Goal: Task Accomplishment & Management: Manage account settings

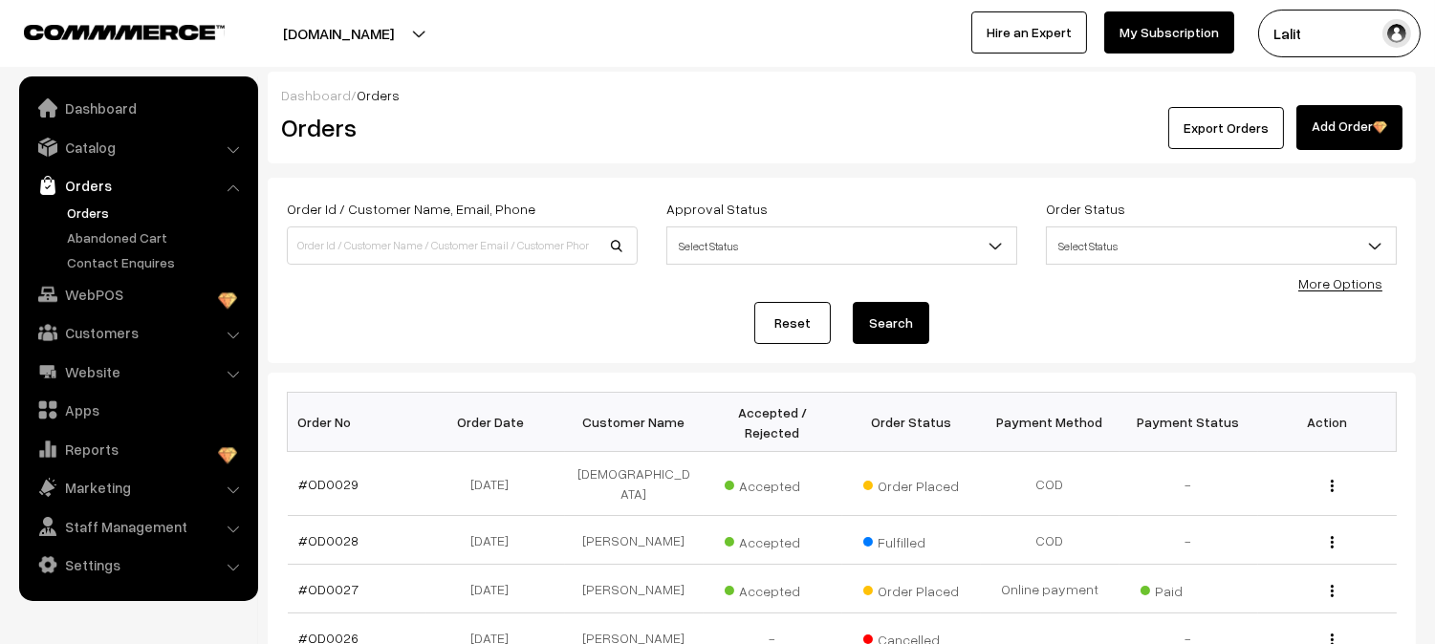
click at [583, 102] on div "Dashboard / Orders" at bounding box center [841, 95] width 1121 height 20
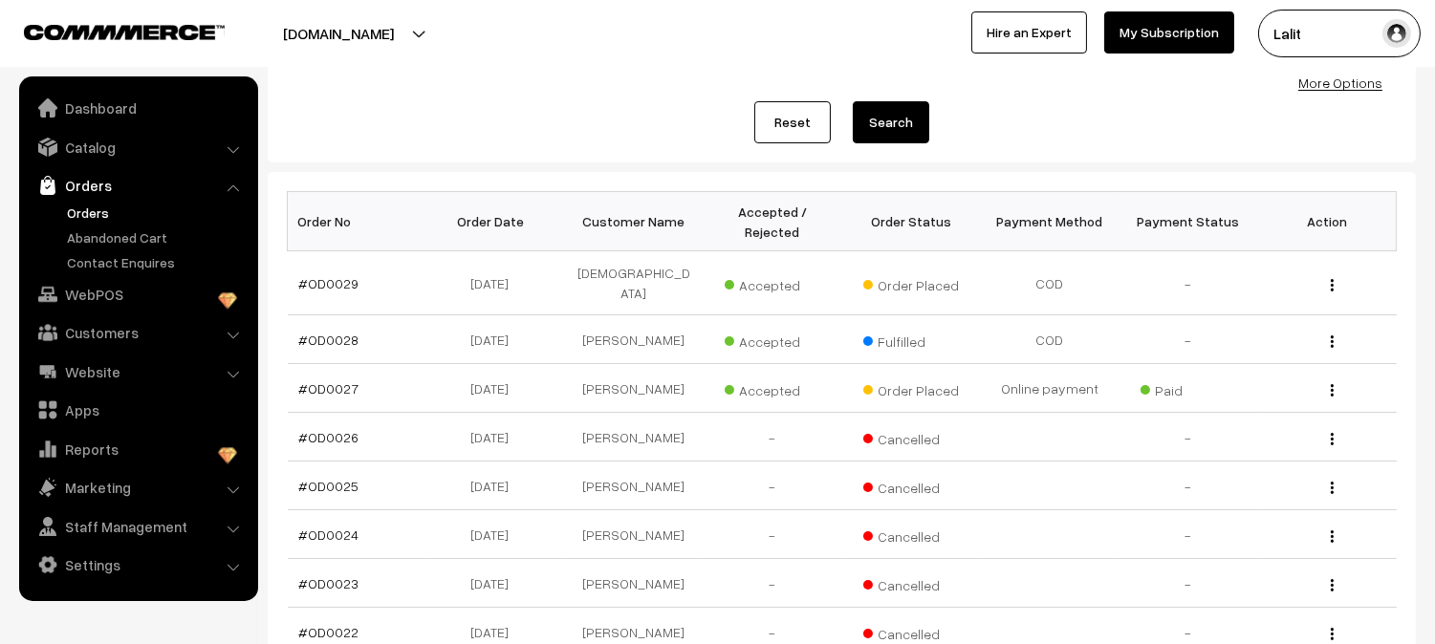
scroll to position [254, 0]
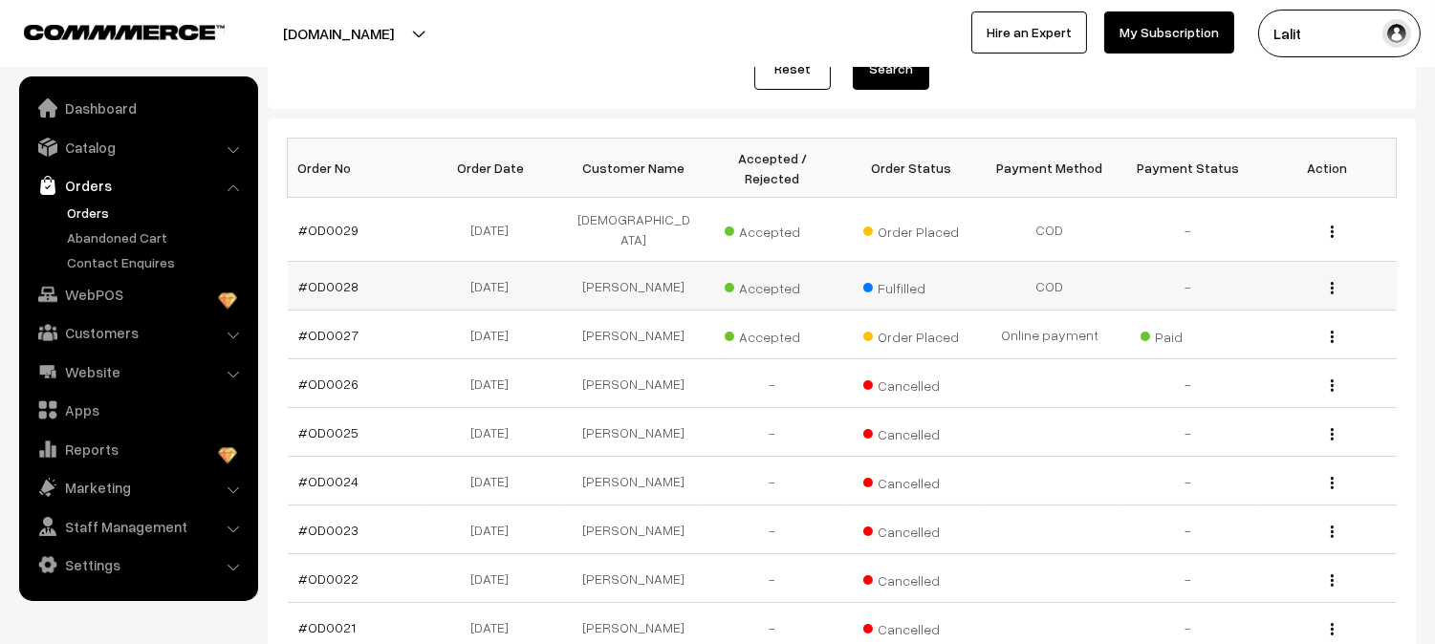
click at [1327, 276] on div "View" at bounding box center [1328, 286] width 116 height 20
click at [1331, 282] on img "button" at bounding box center [1332, 288] width 3 height 12
click at [621, 75] on div "Reset Search" at bounding box center [842, 69] width 1110 height 42
click at [312, 224] on link "#OD0029" at bounding box center [329, 230] width 60 height 16
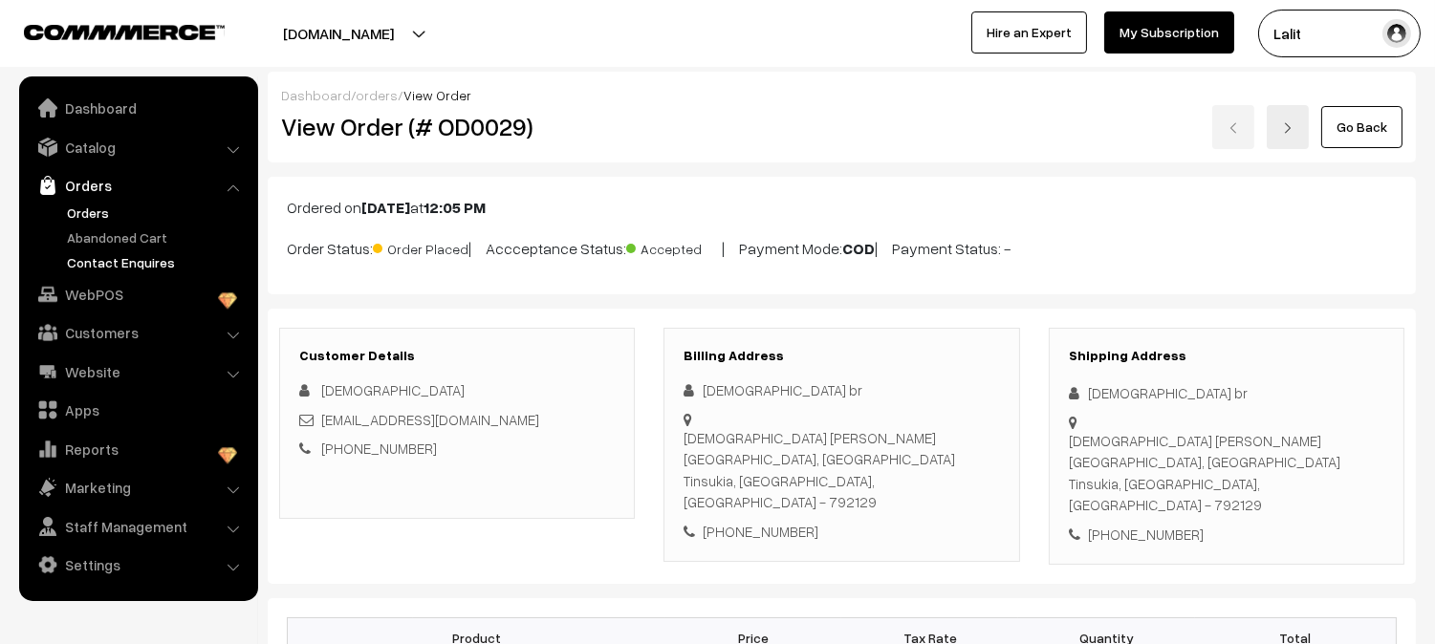
click at [118, 262] on link "Contact Enquires" at bounding box center [156, 262] width 189 height 20
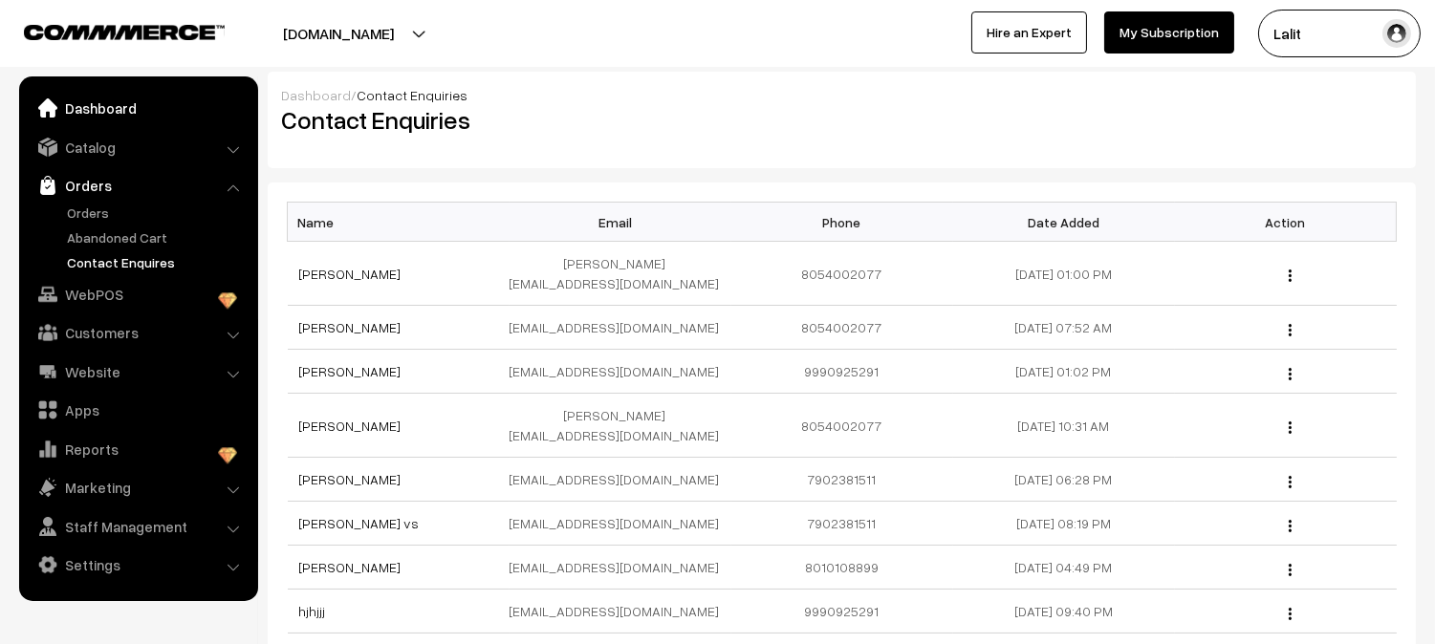
click at [82, 107] on link "Dashboard" at bounding box center [138, 108] width 228 height 34
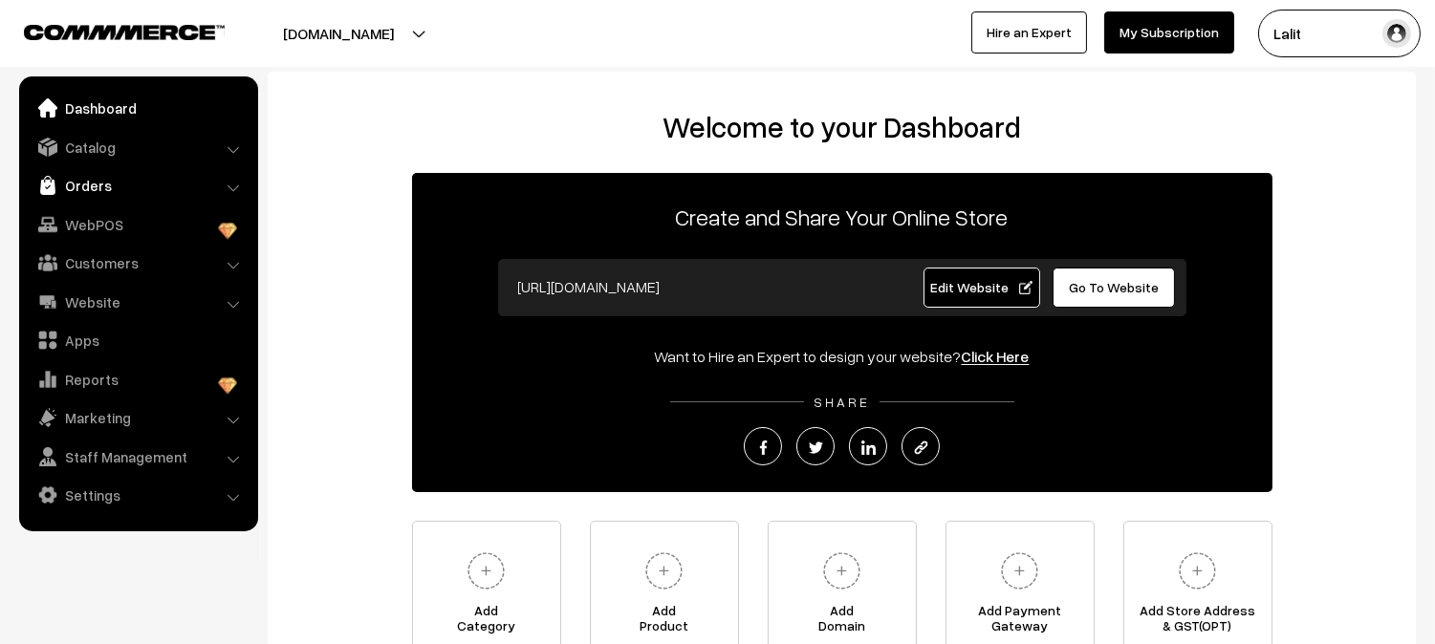
click at [89, 187] on link "Orders" at bounding box center [138, 185] width 228 height 34
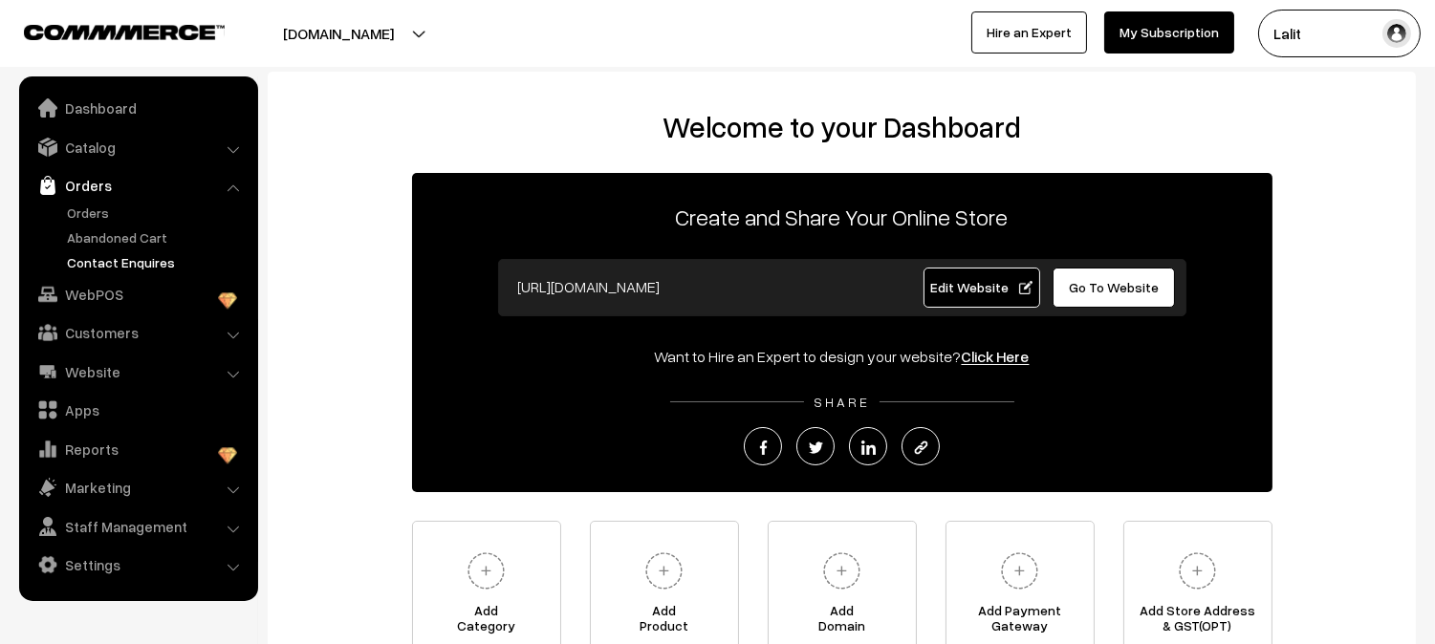
click at [117, 261] on link "Contact Enquires" at bounding box center [156, 262] width 189 height 20
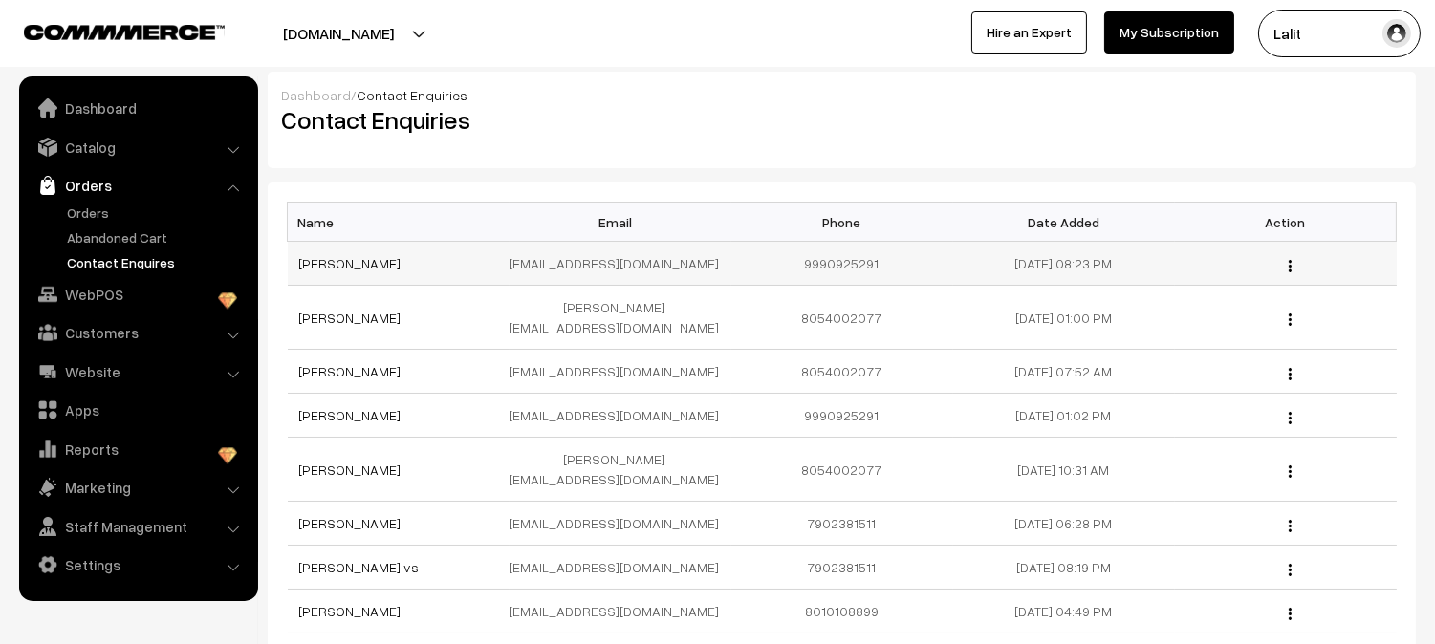
click at [1289, 269] on img "button" at bounding box center [1290, 266] width 3 height 12
click at [1252, 283] on link "View" at bounding box center [1204, 292] width 163 height 42
click at [119, 234] on link "Abandoned Cart" at bounding box center [156, 238] width 189 height 20
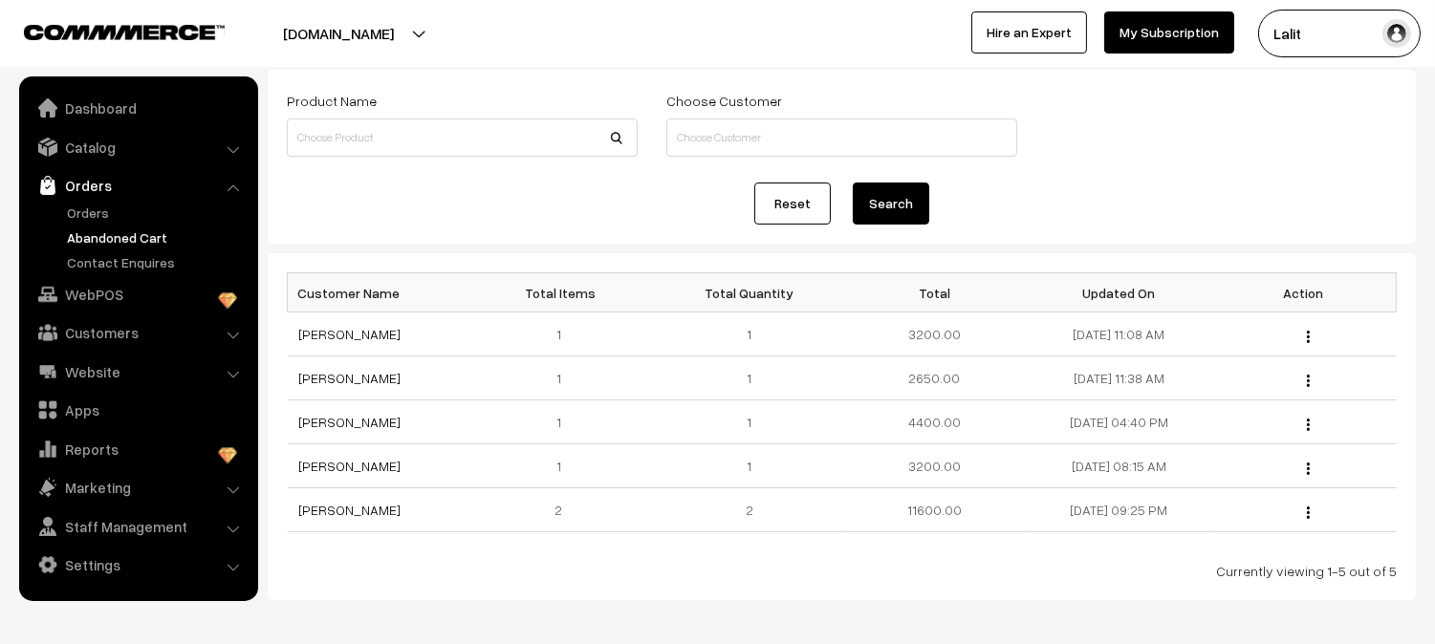
scroll to position [186, 0]
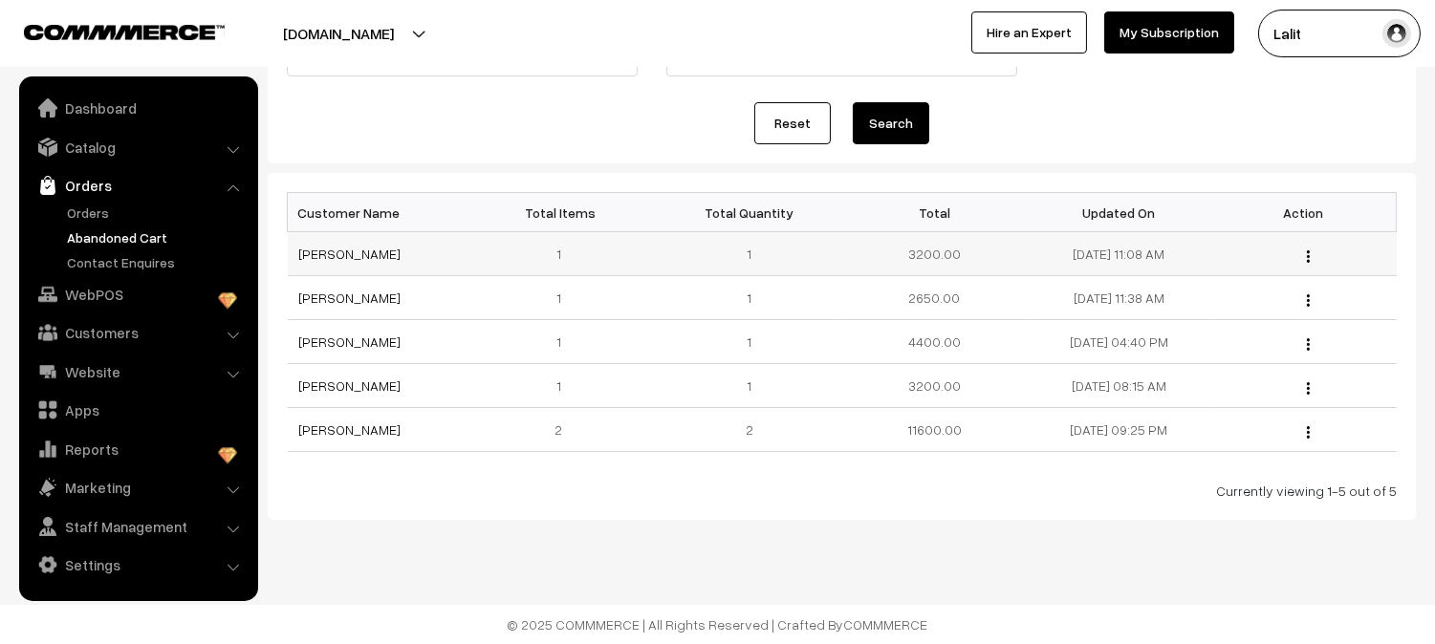
click at [1312, 255] on div "View" at bounding box center [1304, 254] width 162 height 20
click at [1308, 254] on img "button" at bounding box center [1308, 256] width 3 height 12
click at [1278, 269] on link "View" at bounding box center [1222, 283] width 163 height 42
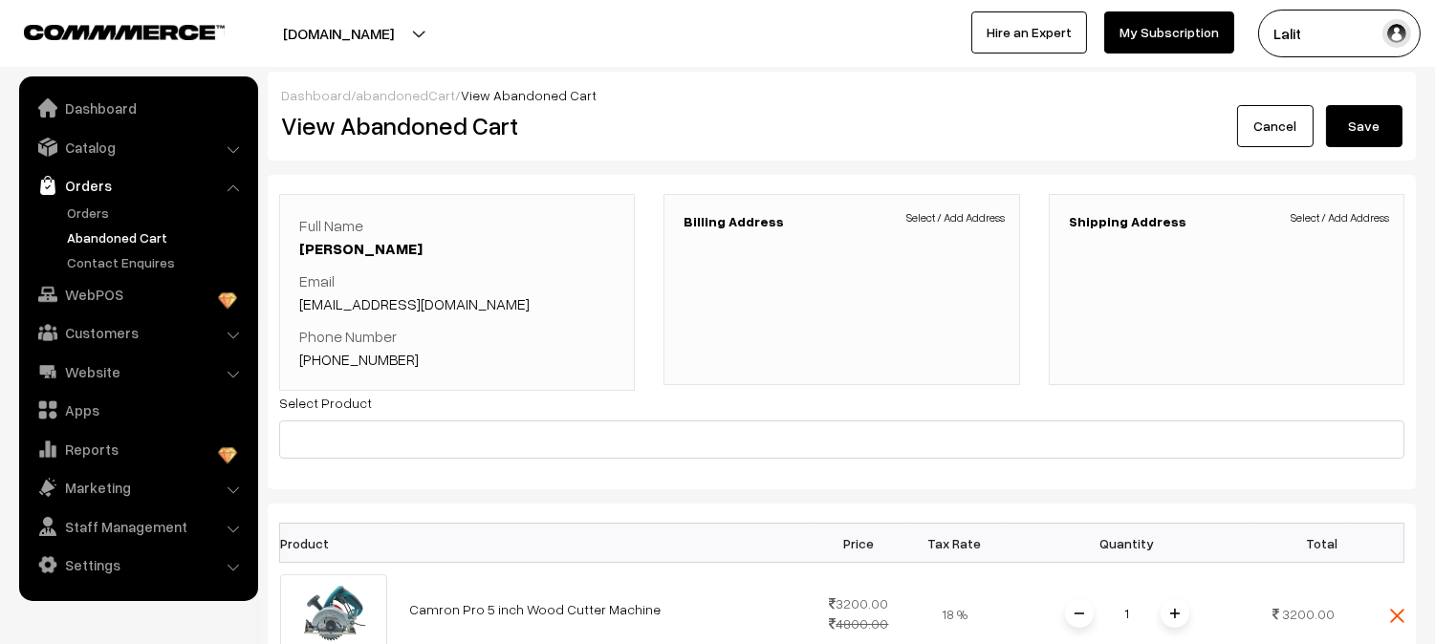
click at [836, 111] on div "View Abandoned Cart" at bounding box center [555, 126] width 576 height 42
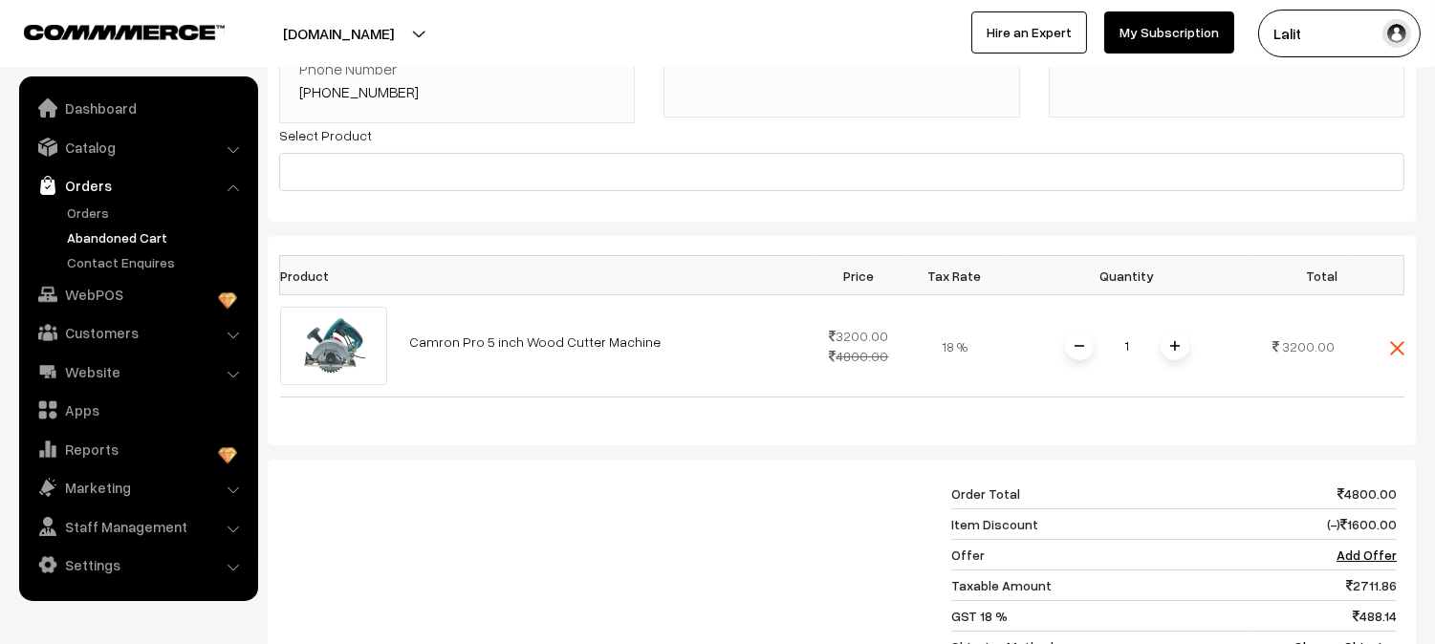
scroll to position [297, 0]
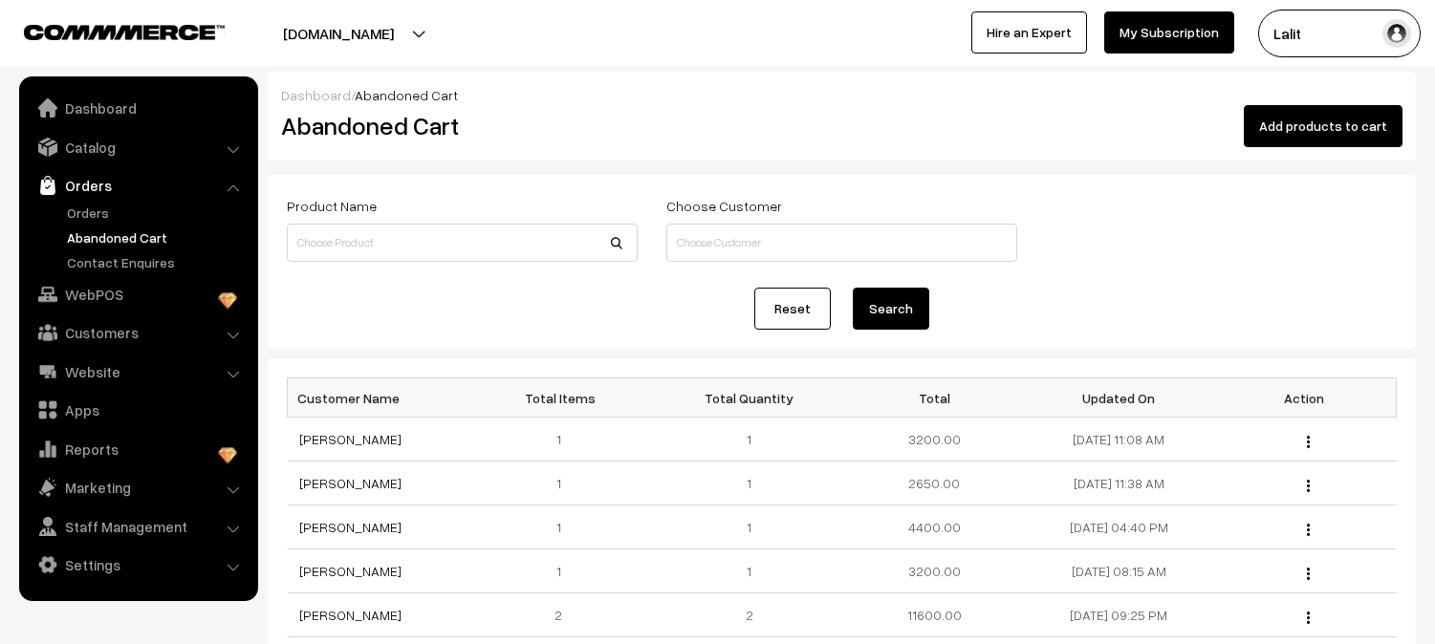
scroll to position [186, 0]
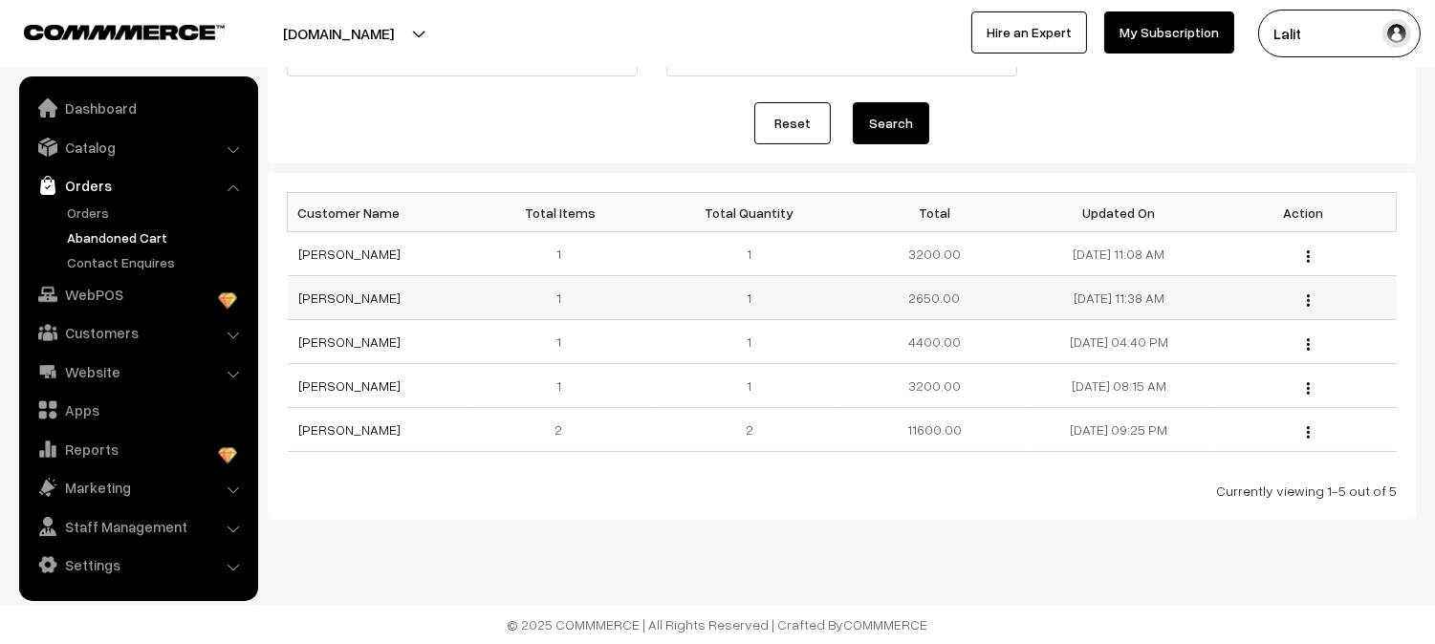
click at [1306, 302] on button "button" at bounding box center [1308, 300] width 5 height 15
click at [1259, 319] on link "View" at bounding box center [1222, 327] width 163 height 42
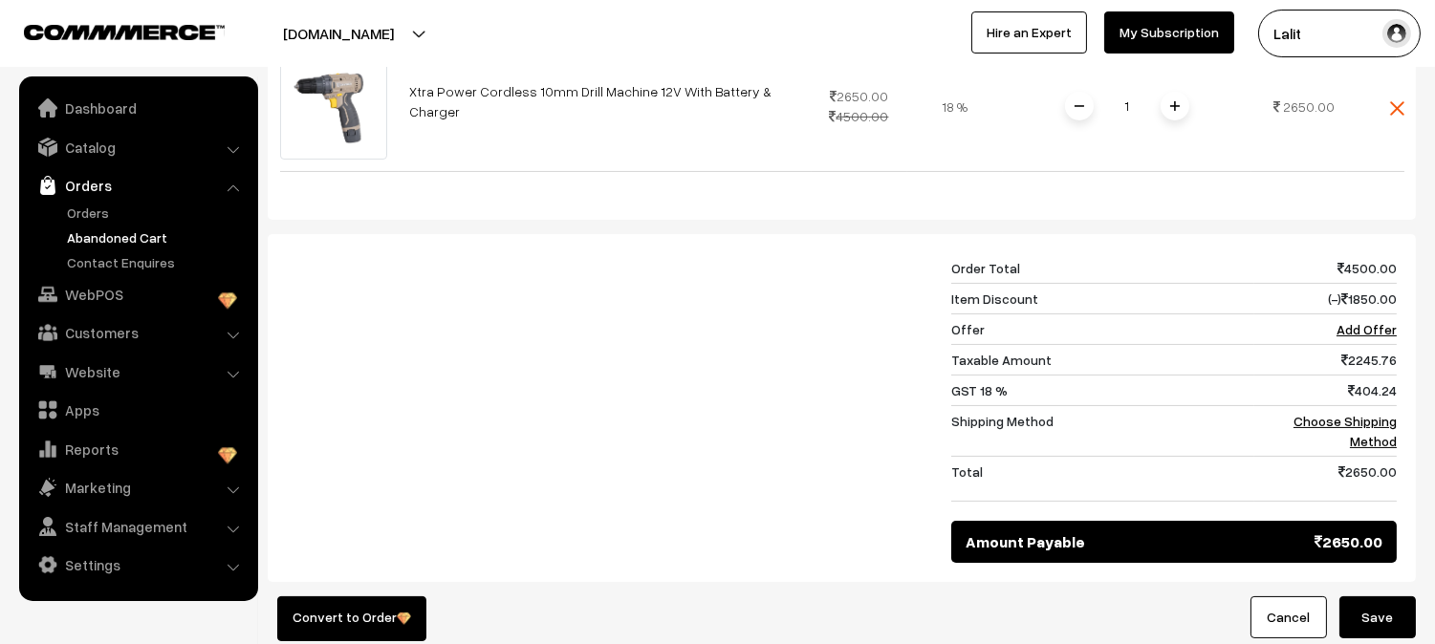
scroll to position [552, 0]
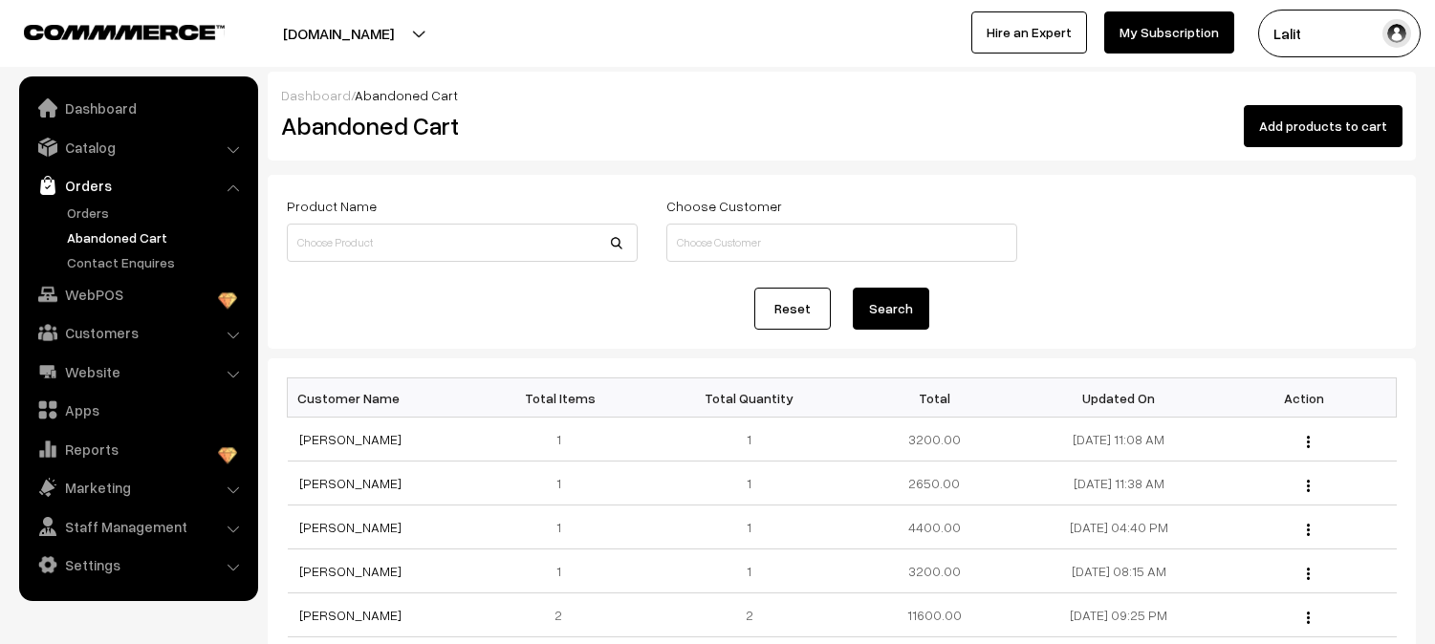
scroll to position [186, 0]
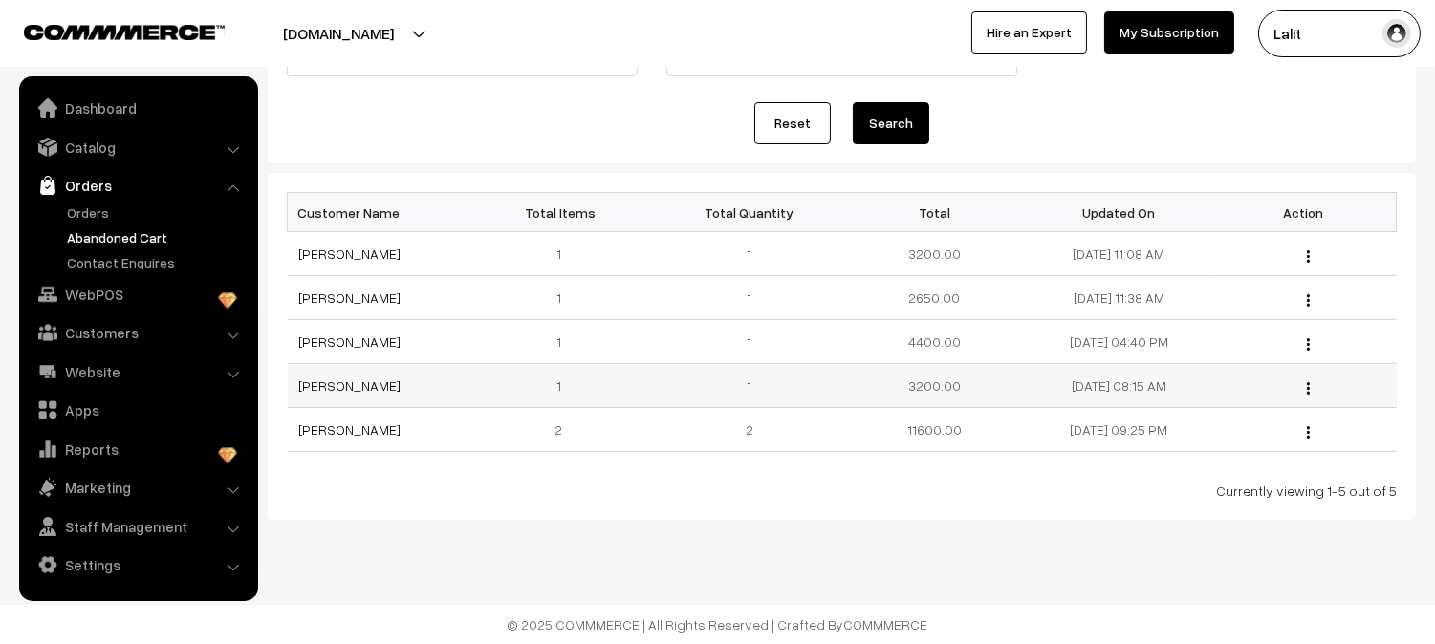
click at [1308, 388] on img "button" at bounding box center [1308, 388] width 3 height 12
click at [1238, 408] on link "View" at bounding box center [1222, 415] width 163 height 42
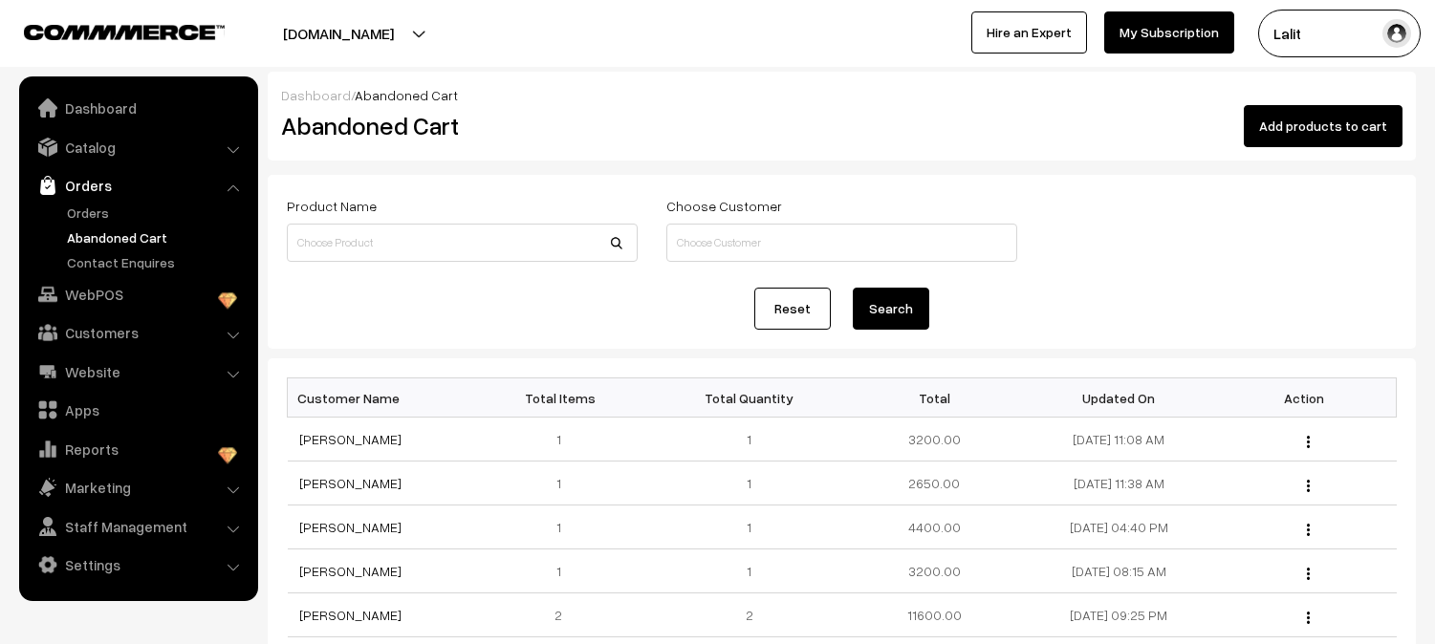
scroll to position [186, 0]
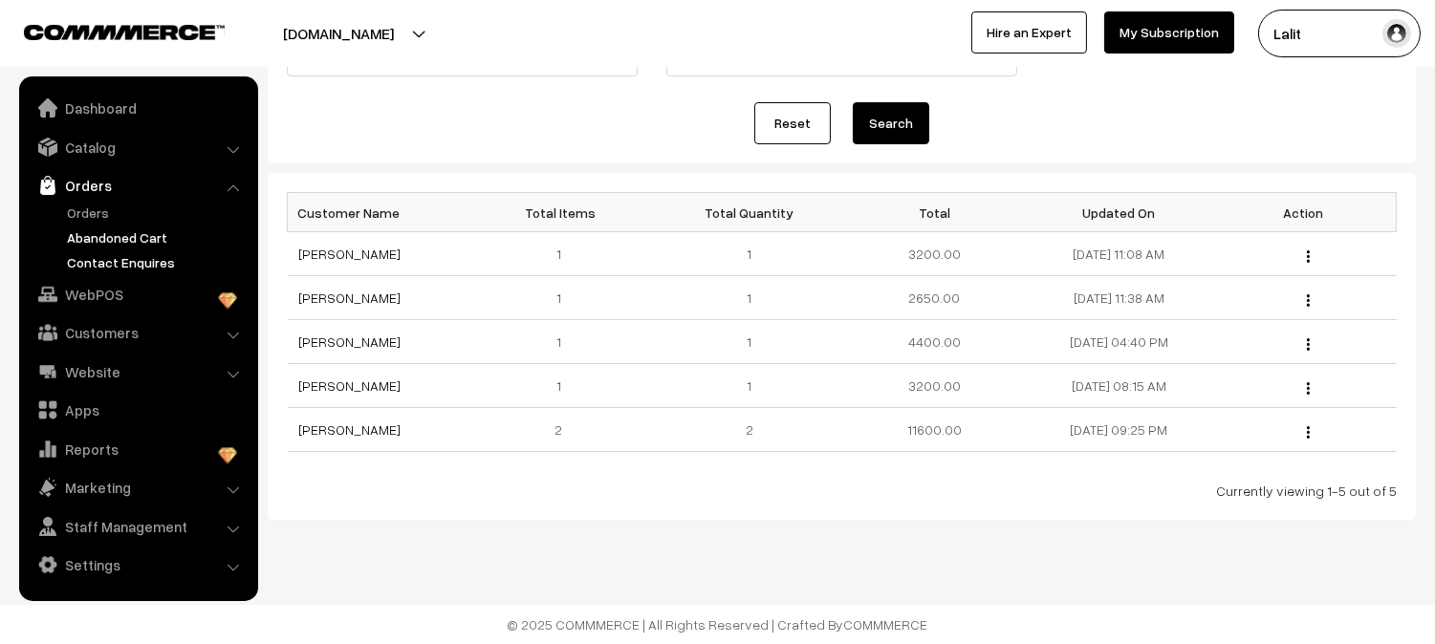
click at [120, 264] on link "Contact Enquires" at bounding box center [156, 262] width 189 height 20
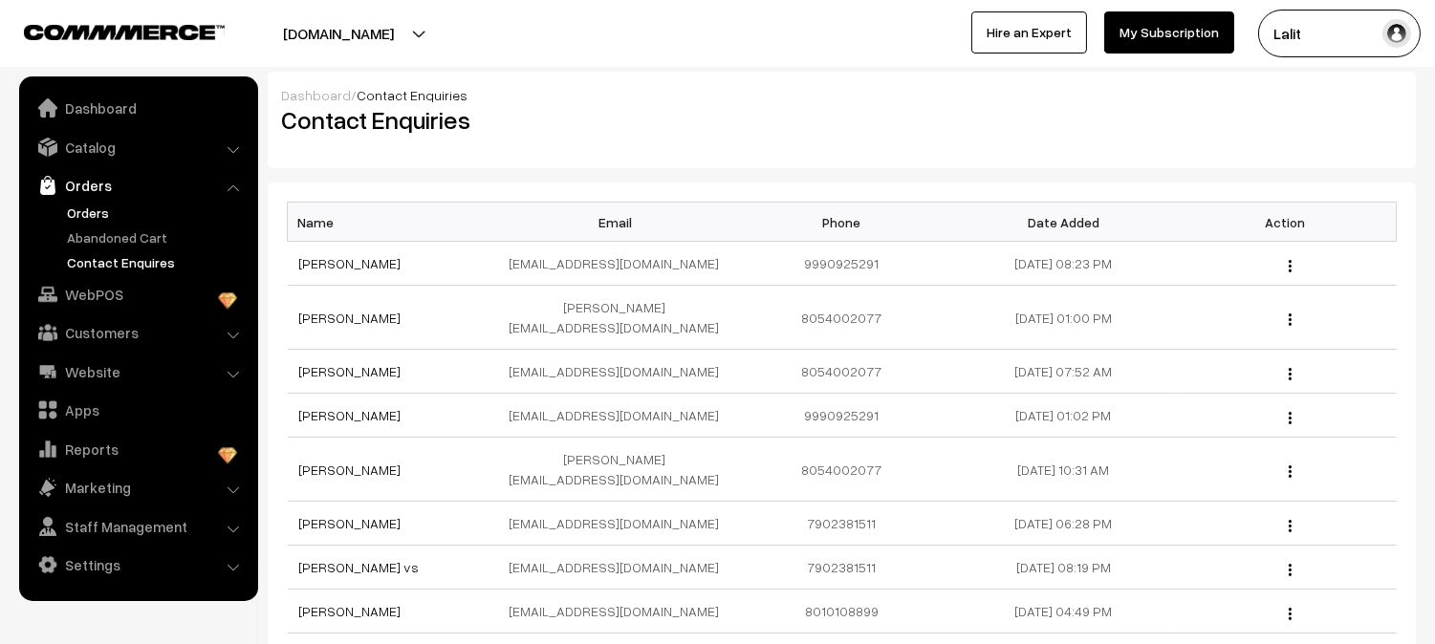
click at [98, 216] on link "Orders" at bounding box center [156, 213] width 189 height 20
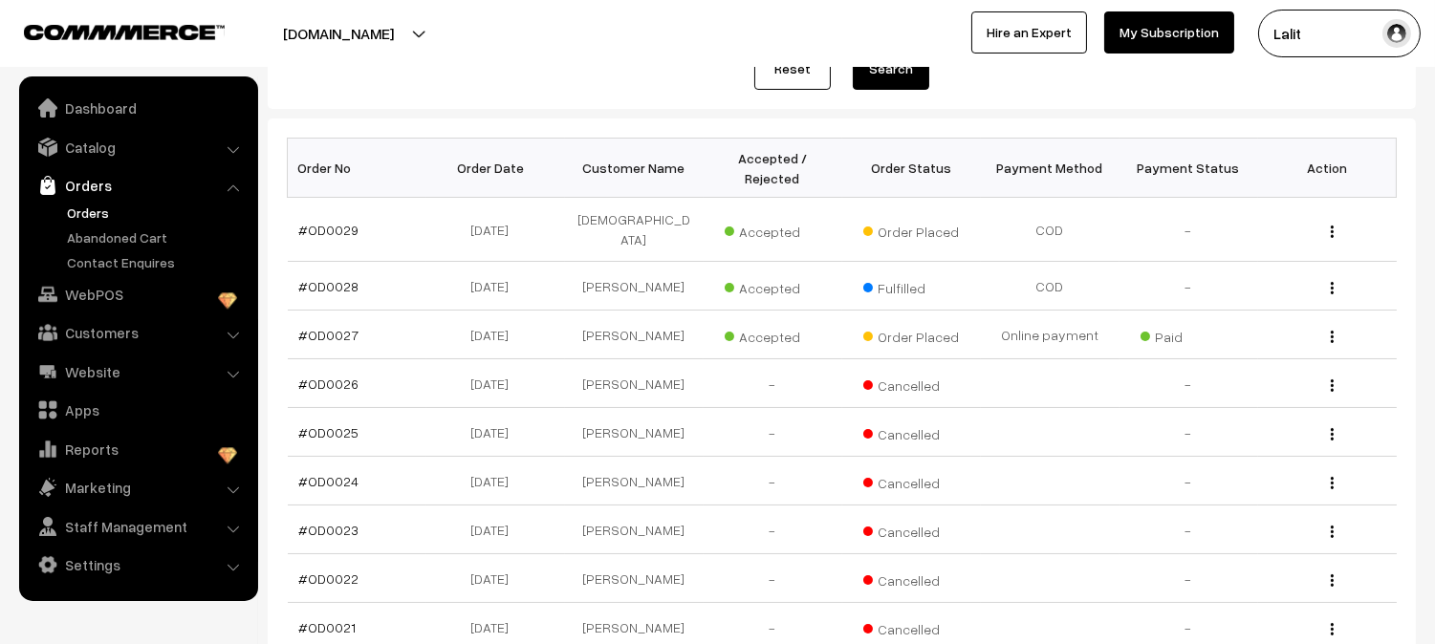
scroll to position [297, 0]
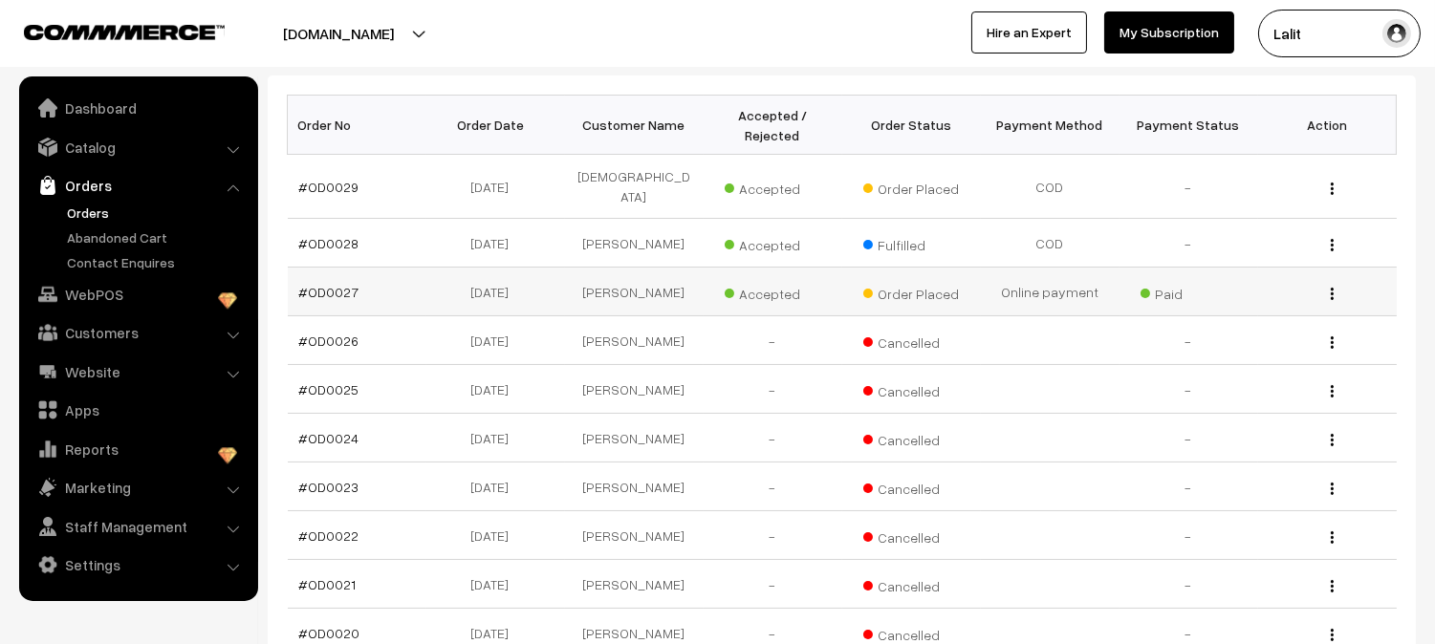
click at [1332, 288] on img "button" at bounding box center [1332, 294] width 3 height 12
click at [1279, 300] on link "View" at bounding box center [1246, 321] width 163 height 42
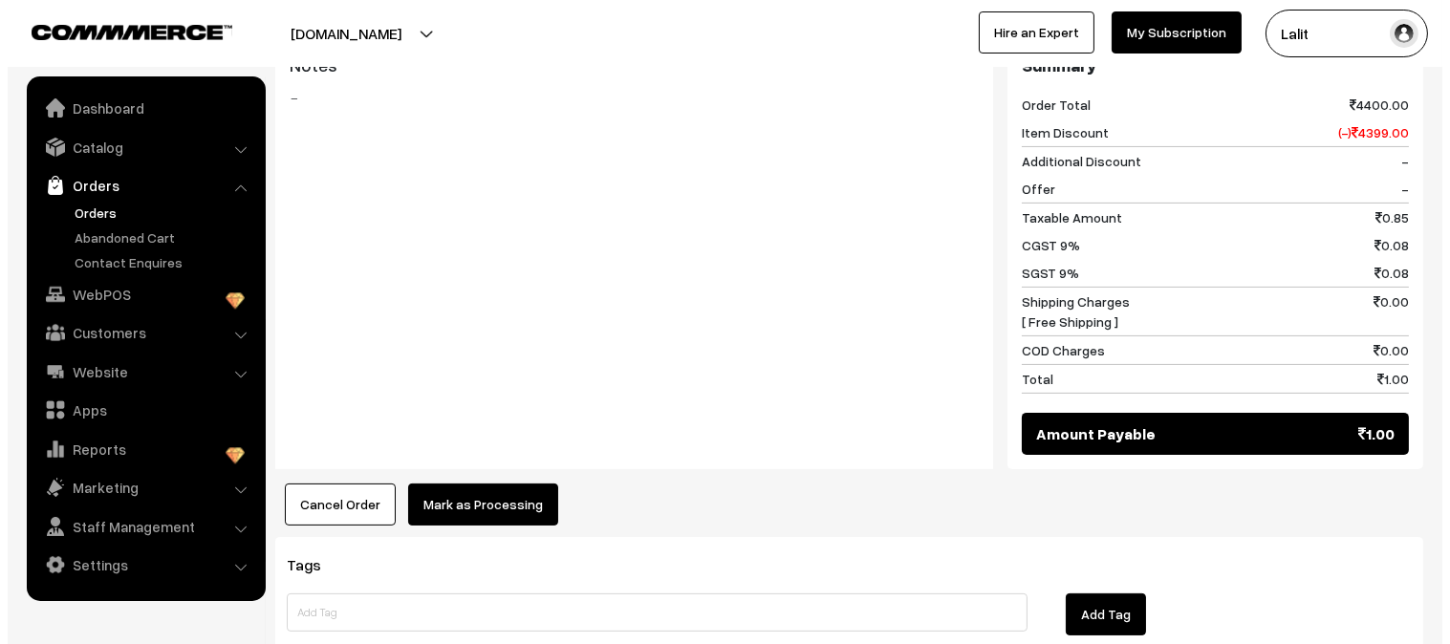
scroll to position [849, 0]
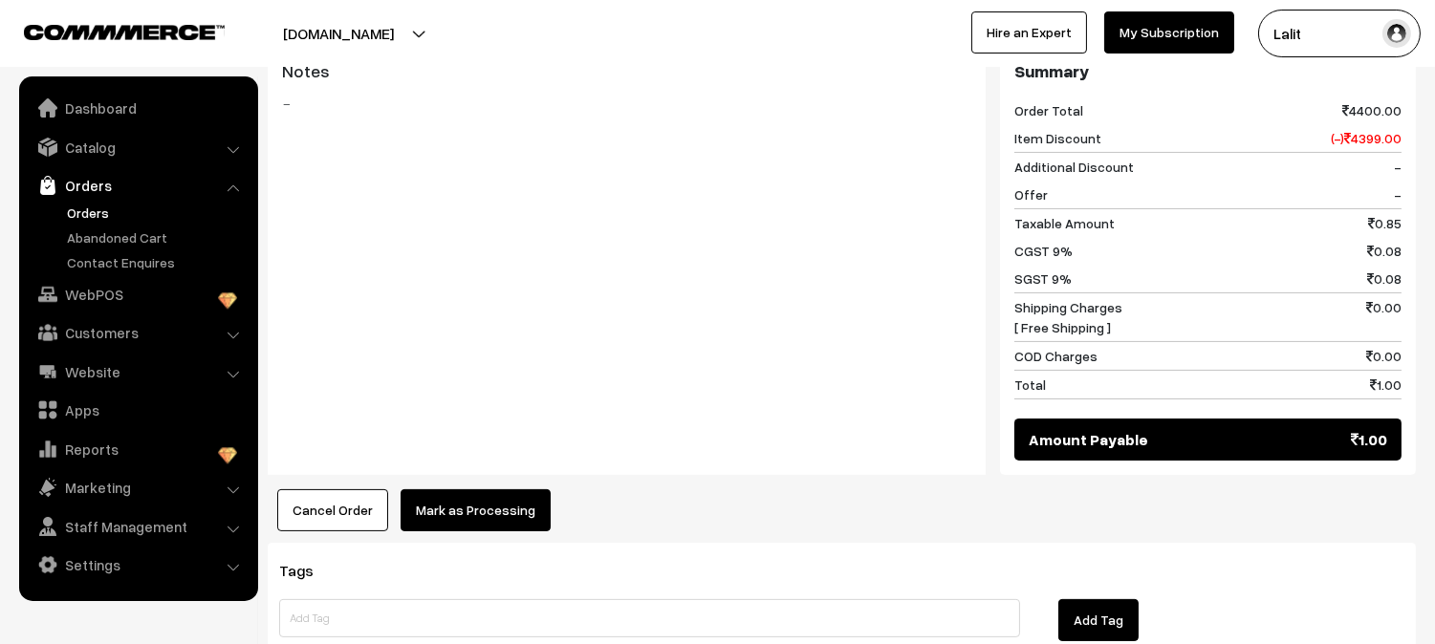
click at [494, 489] on button "Mark as Processing" at bounding box center [476, 510] width 150 height 42
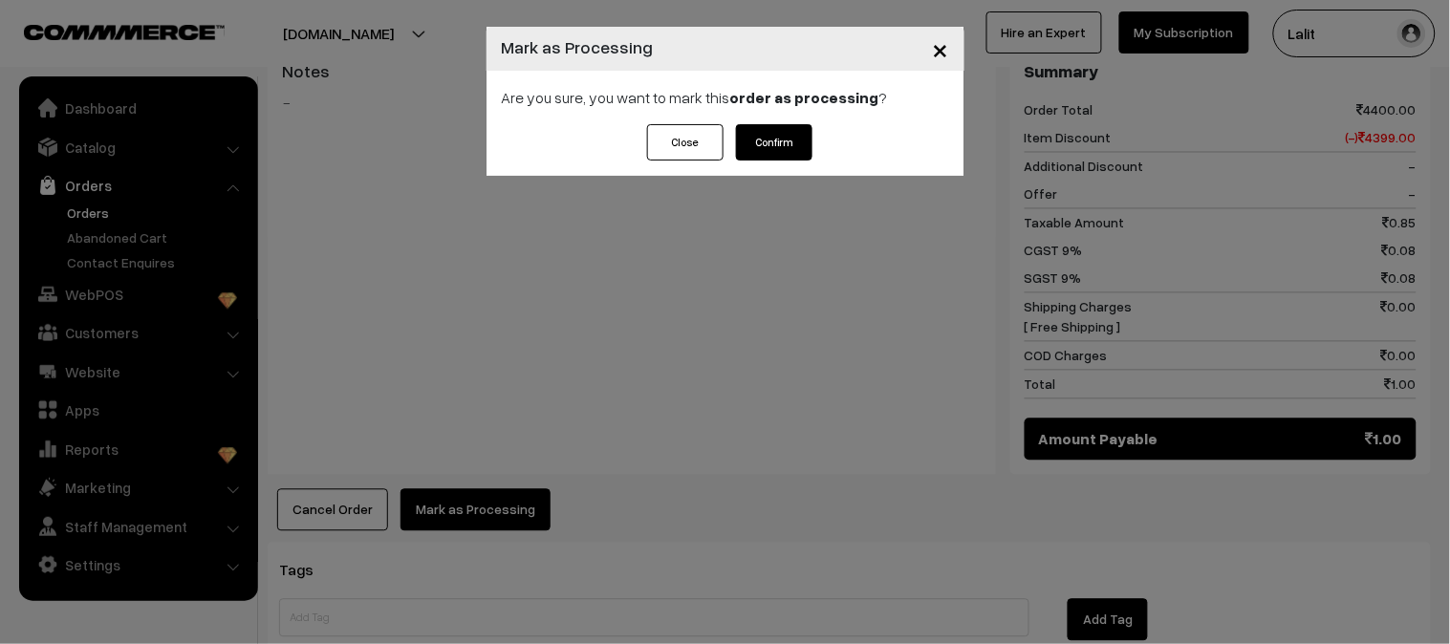
click at [770, 141] on button "Confirm" at bounding box center [774, 142] width 76 height 36
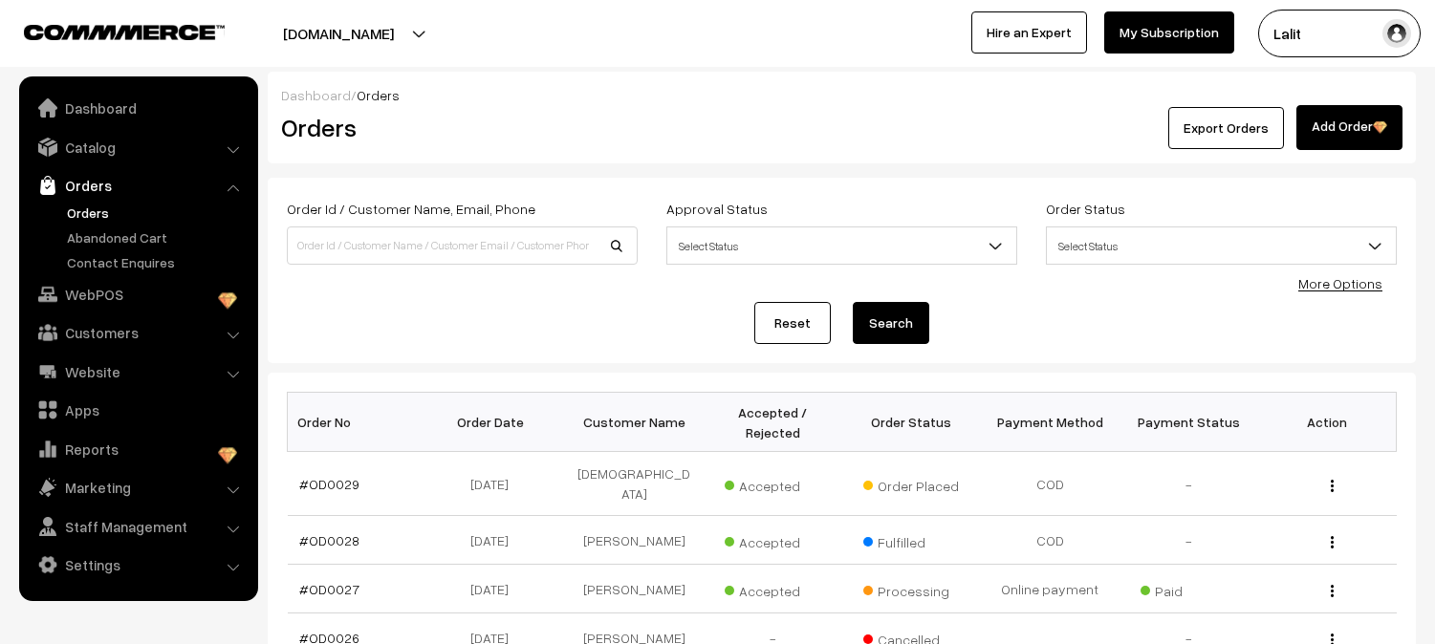
scroll to position [297, 0]
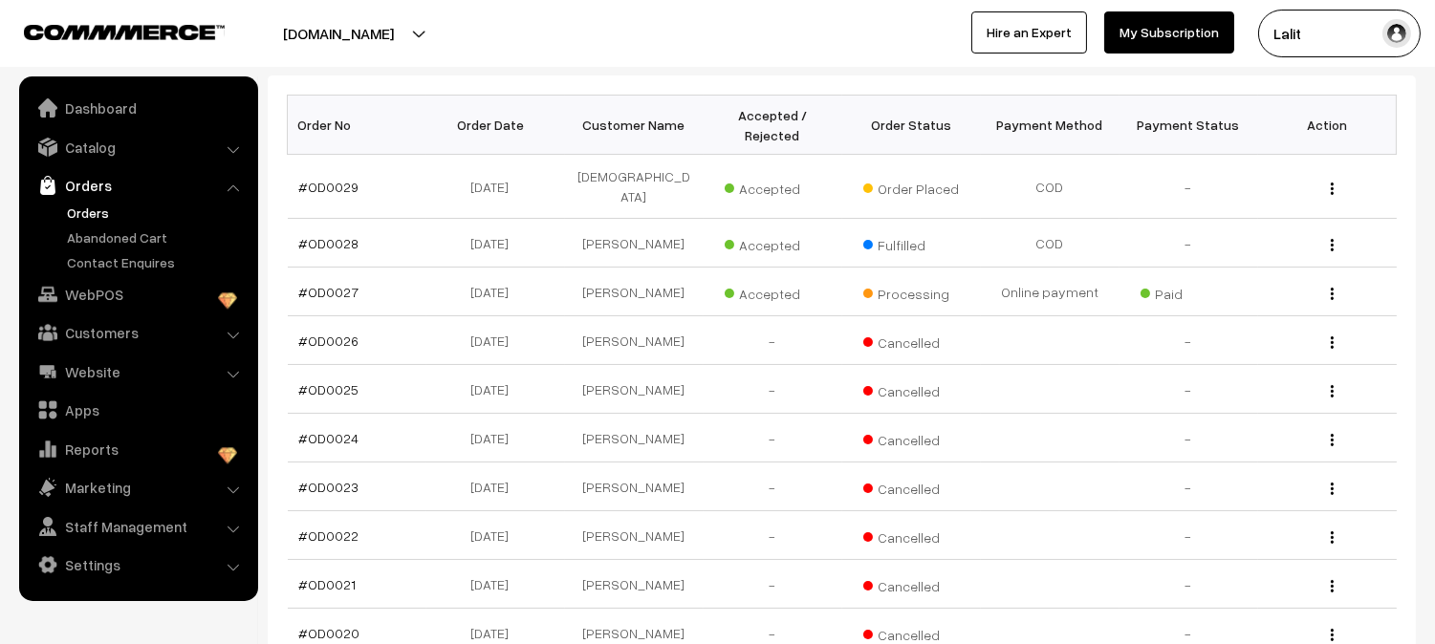
click at [685, 60] on div "[DOMAIN_NAME] Go to Website Create New Store Lalit My Profile Refer & Earn Supp…" at bounding box center [717, 33] width 1435 height 67
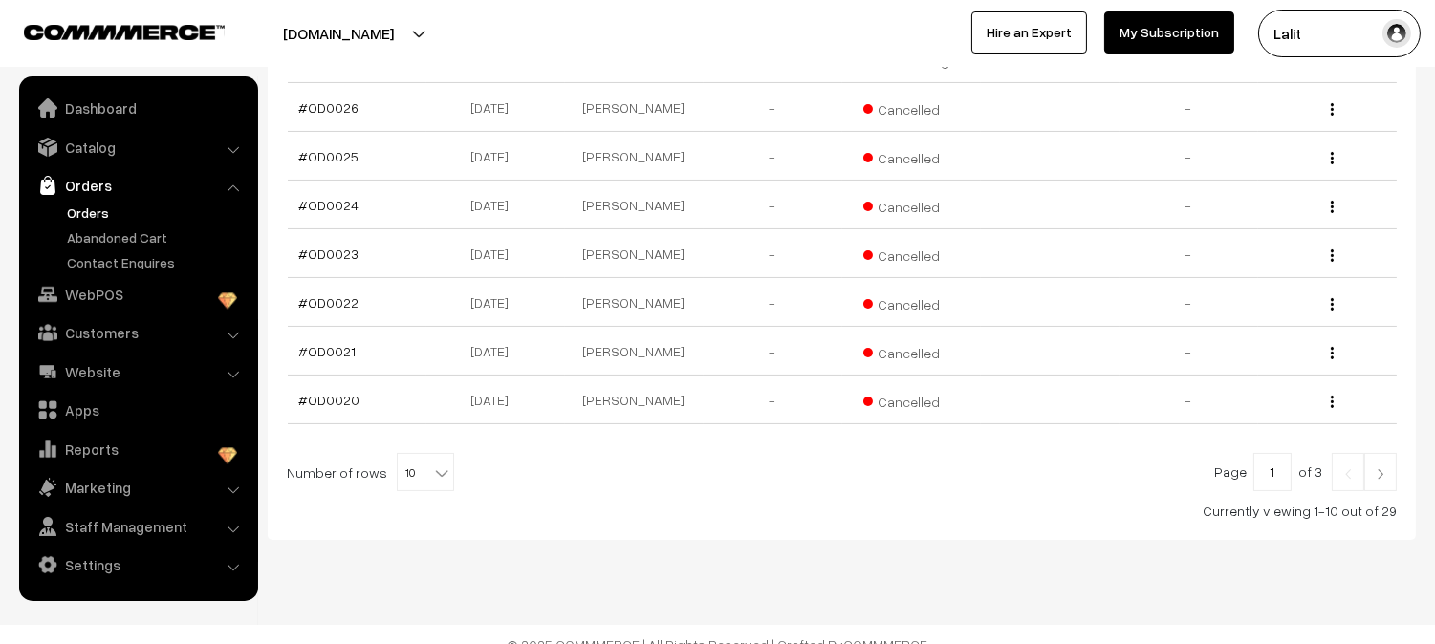
scroll to position [537, 0]
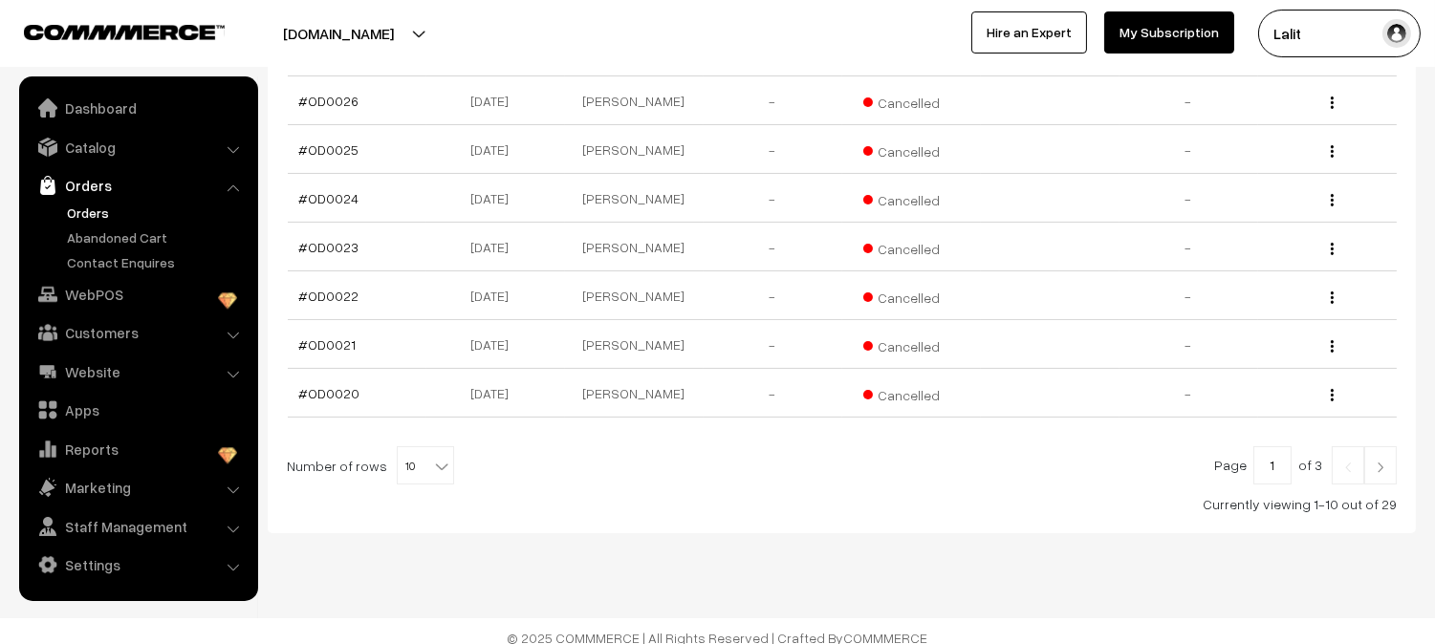
click at [1382, 462] on link at bounding box center [1380, 465] width 33 height 38
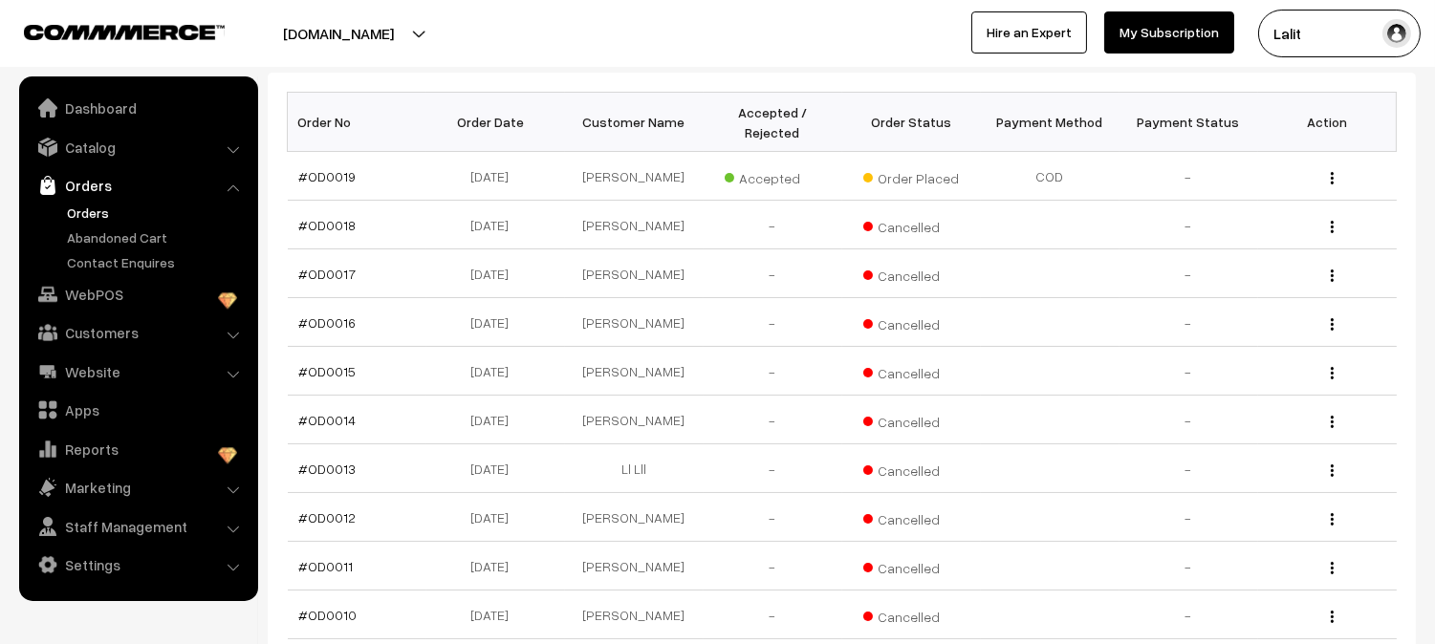
scroll to position [282, 0]
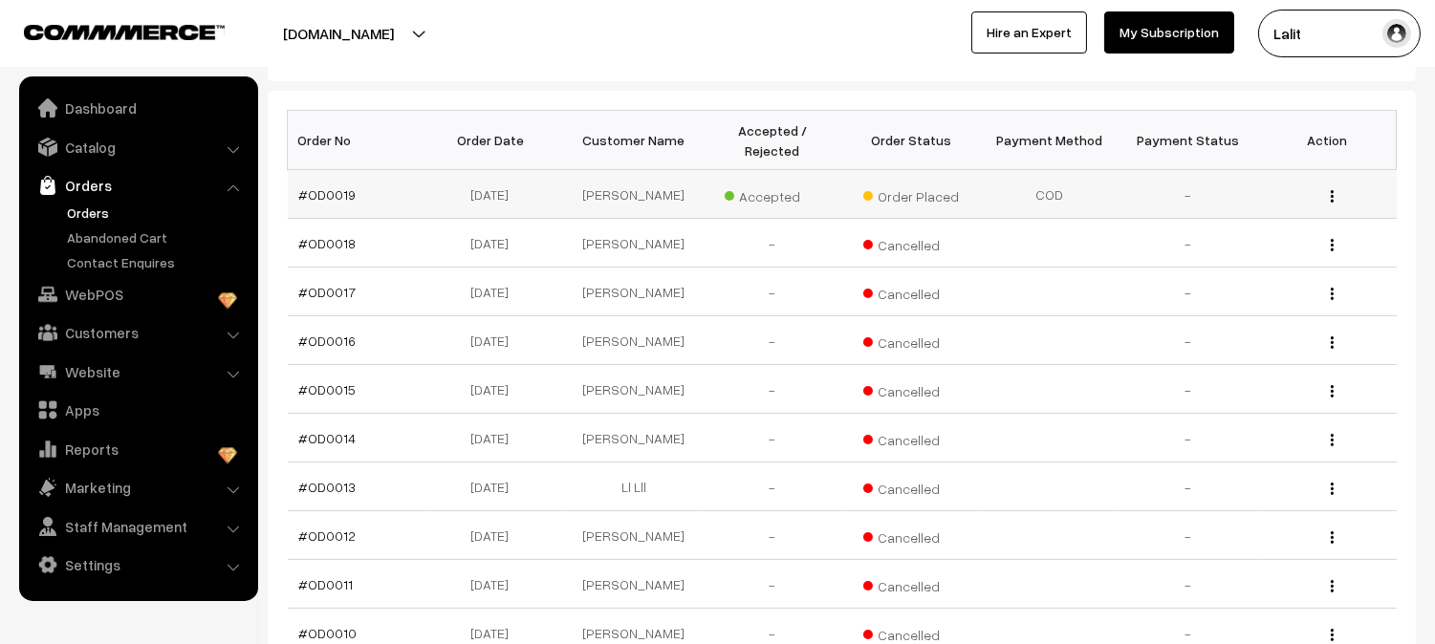
click at [1336, 196] on div "View" at bounding box center [1328, 195] width 116 height 20
click at [1333, 195] on img "button" at bounding box center [1332, 196] width 3 height 12
click at [1310, 213] on link "View" at bounding box center [1246, 224] width 163 height 42
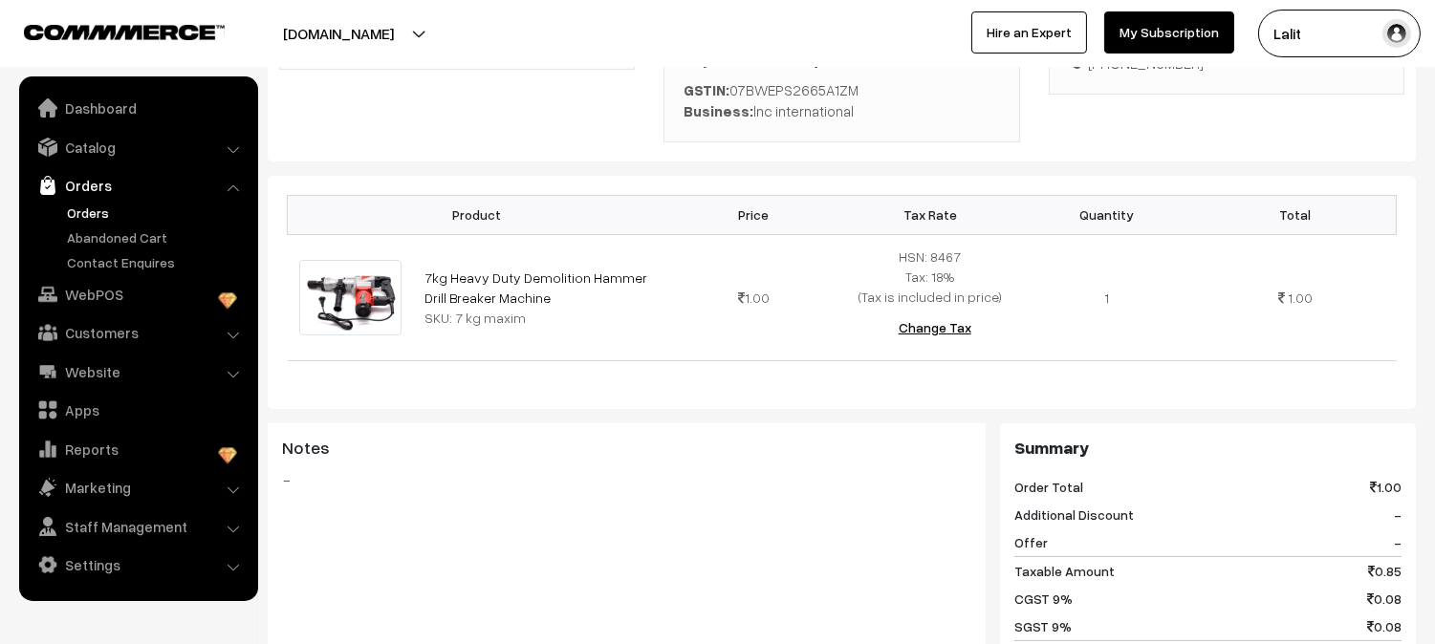
scroll to position [467, 0]
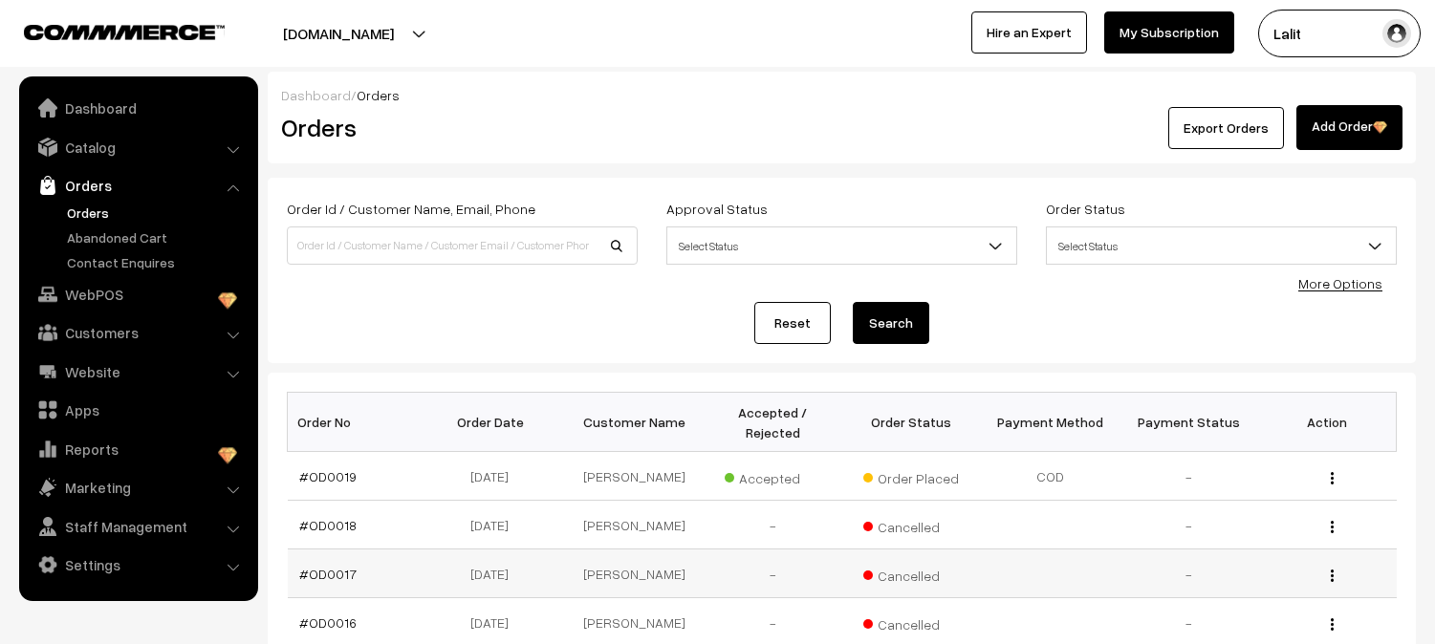
scroll to position [282, 0]
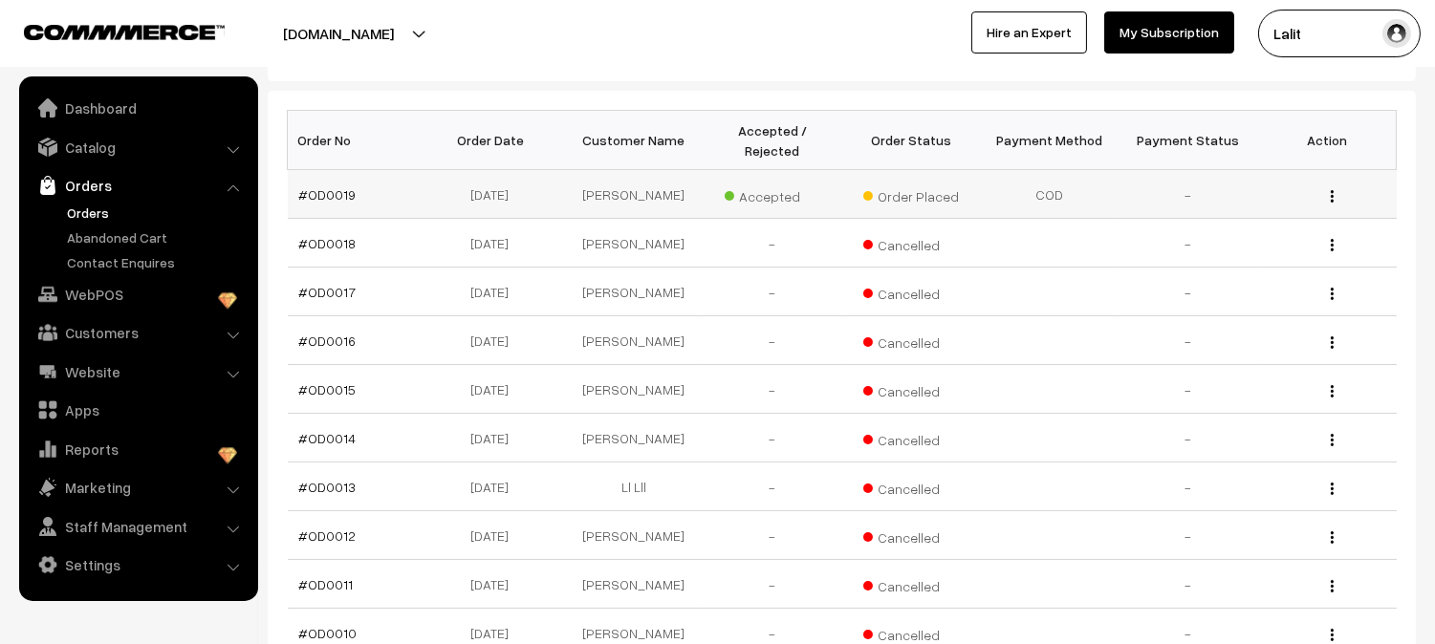
click at [1331, 190] on img "button" at bounding box center [1332, 196] width 3 height 12
click at [1230, 235] on link "View" at bounding box center [1246, 224] width 163 height 42
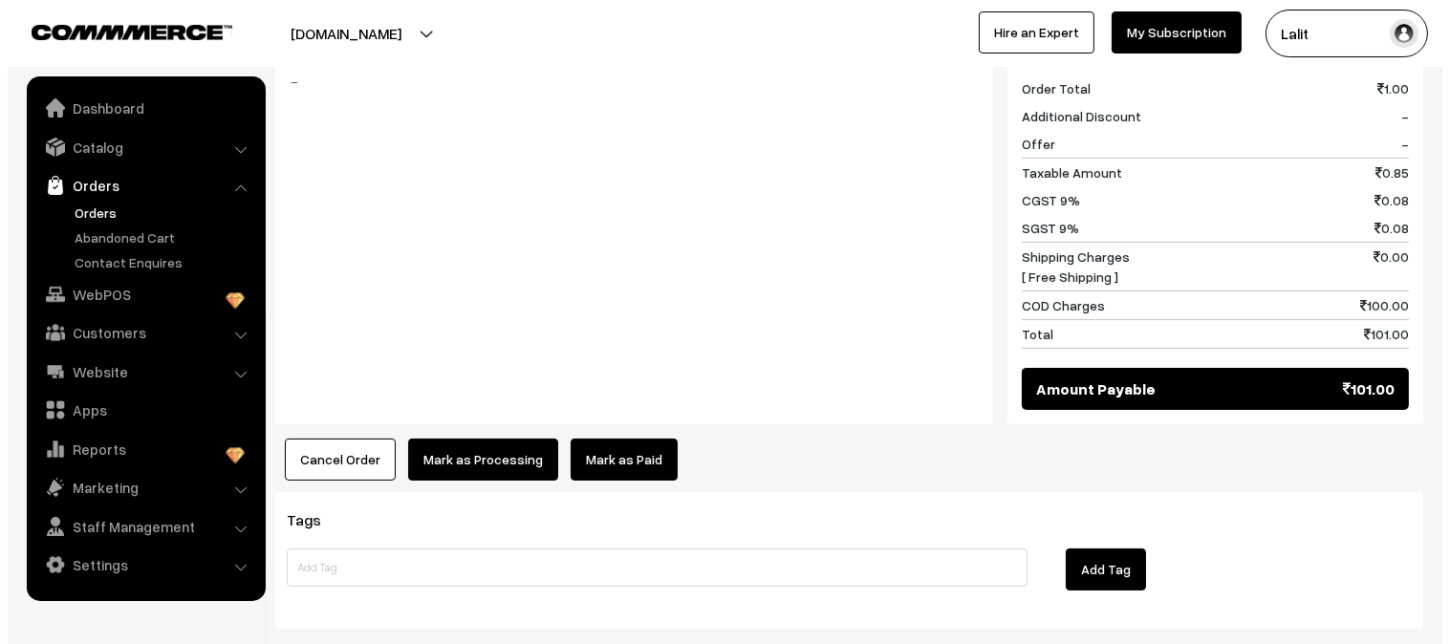
scroll to position [849, 0]
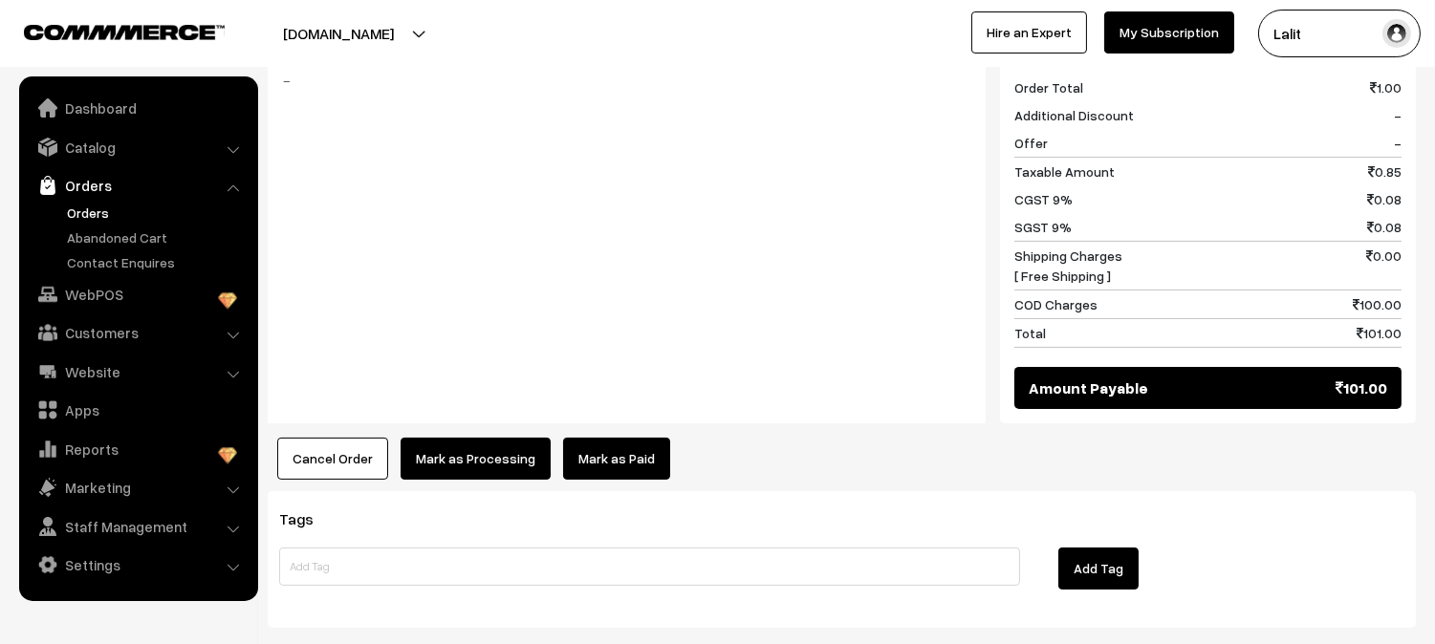
click at [333, 438] on button "Cancel Order" at bounding box center [332, 459] width 111 height 42
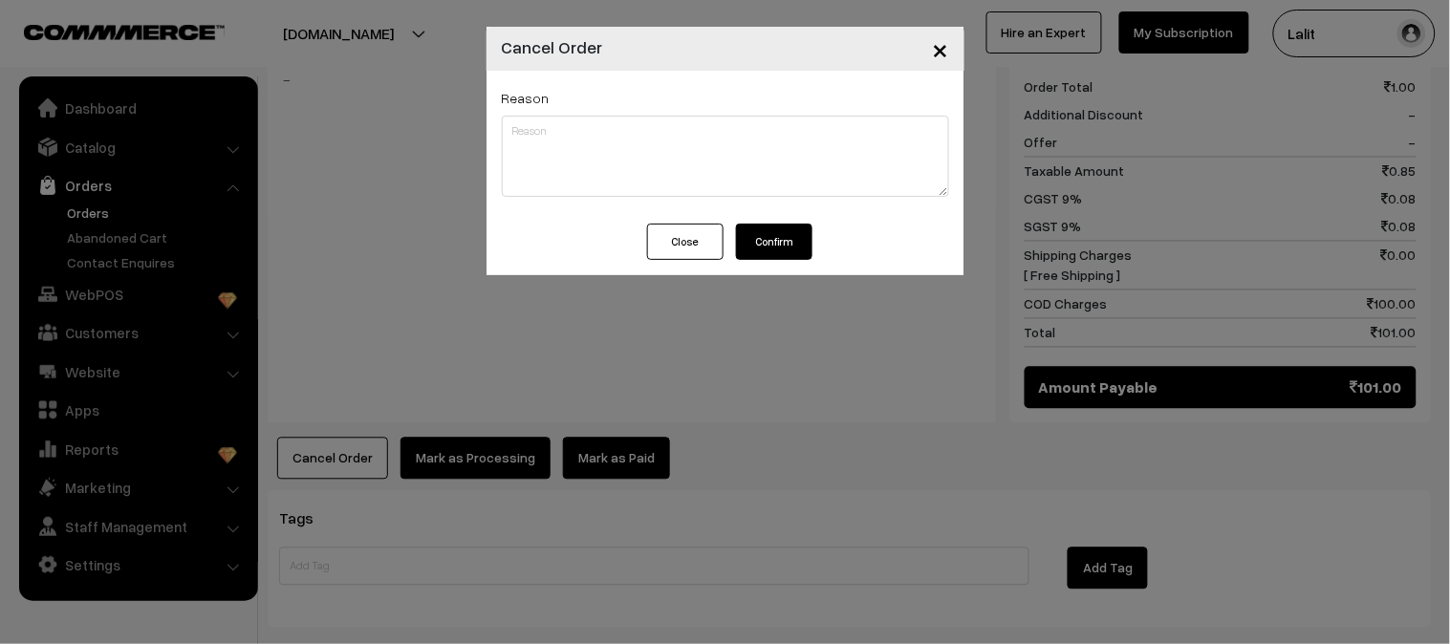
click at [798, 230] on button "Confirm" at bounding box center [774, 242] width 76 height 36
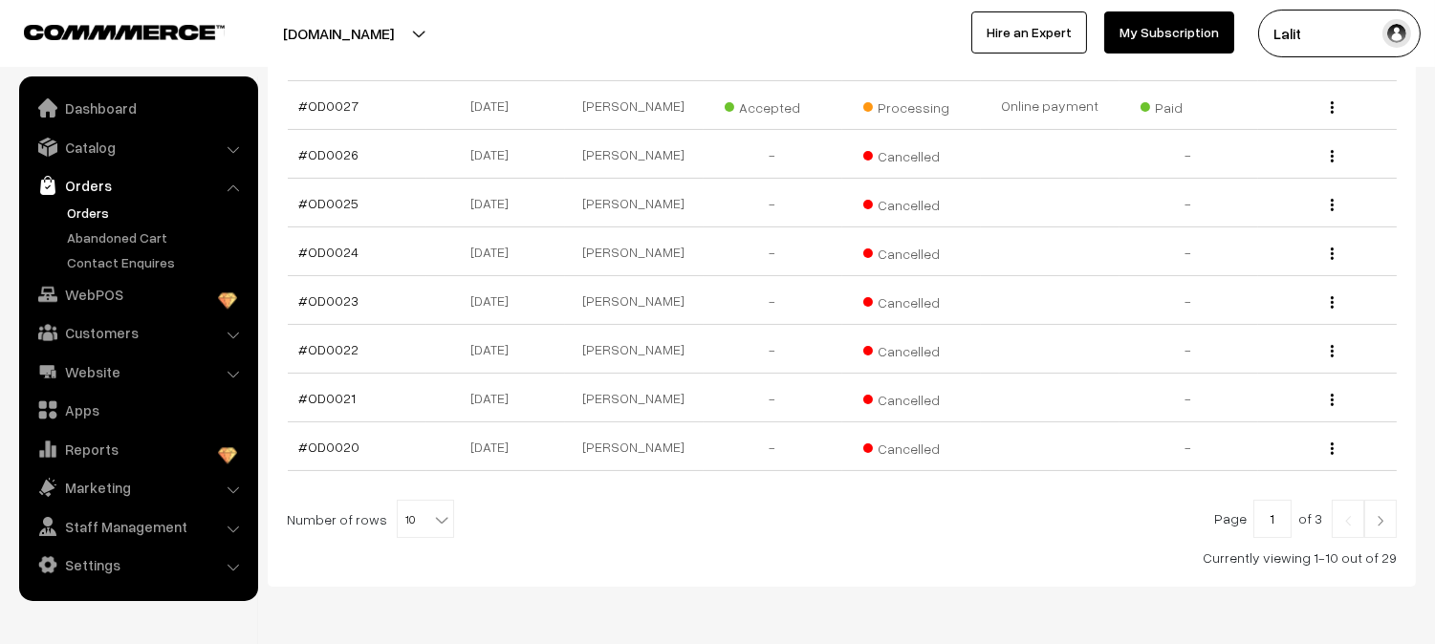
scroll to position [510, 0]
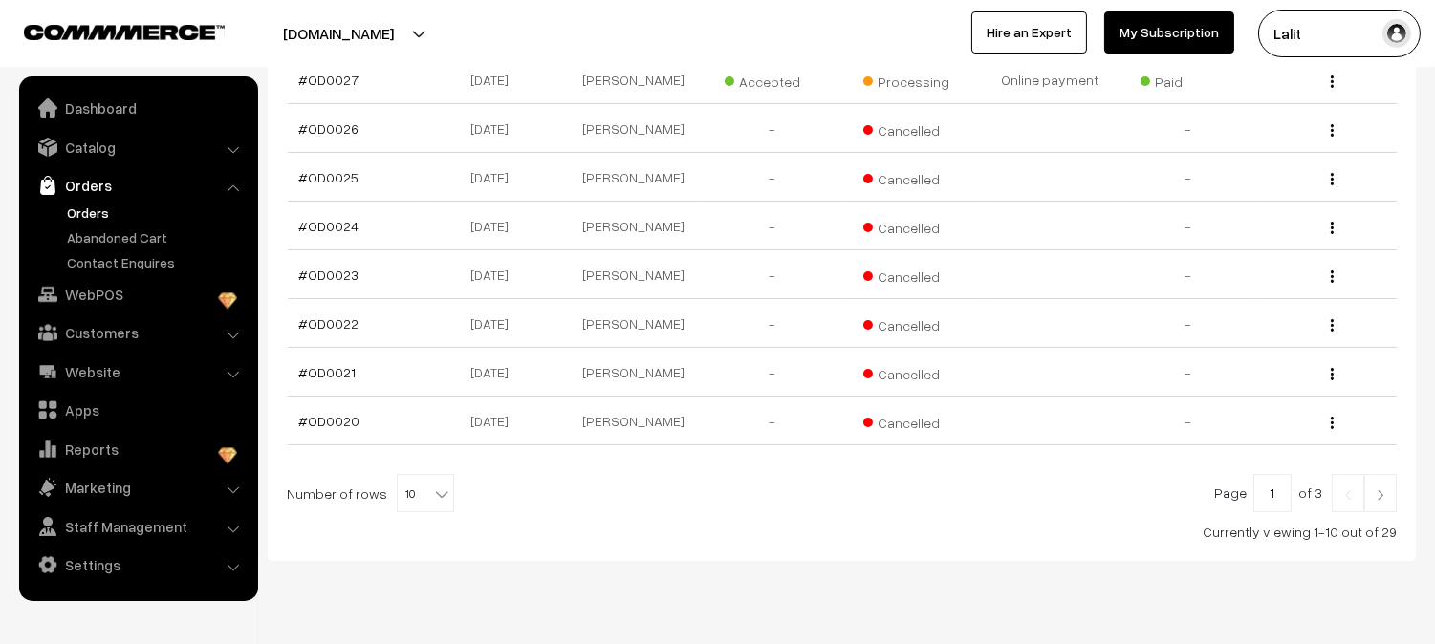
click at [1389, 489] on link at bounding box center [1380, 493] width 33 height 38
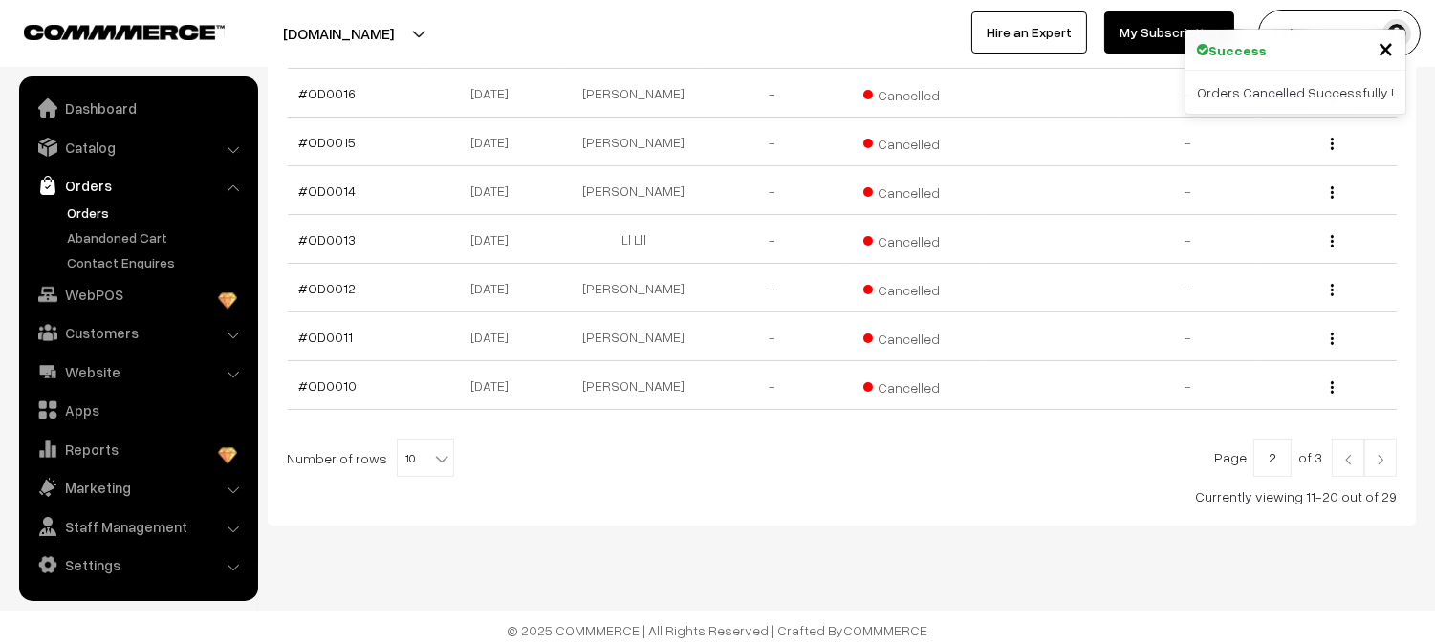
scroll to position [537, 0]
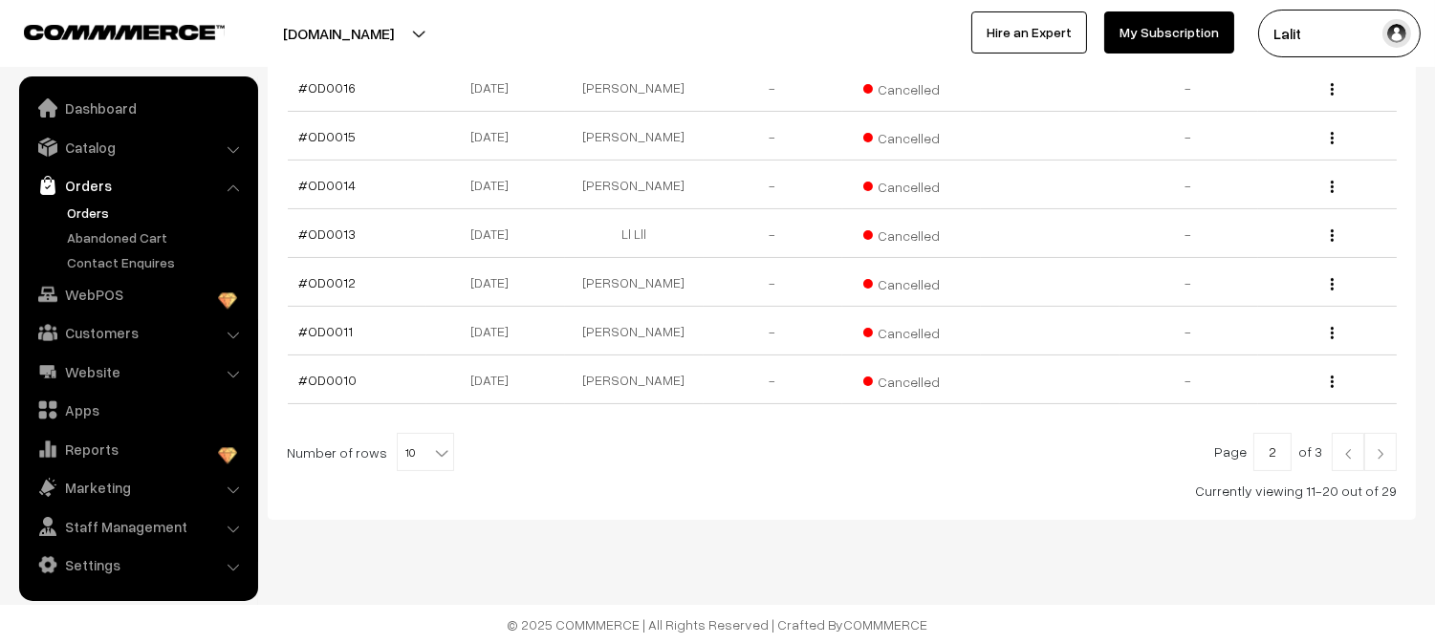
click at [1379, 457] on img at bounding box center [1380, 453] width 17 height 11
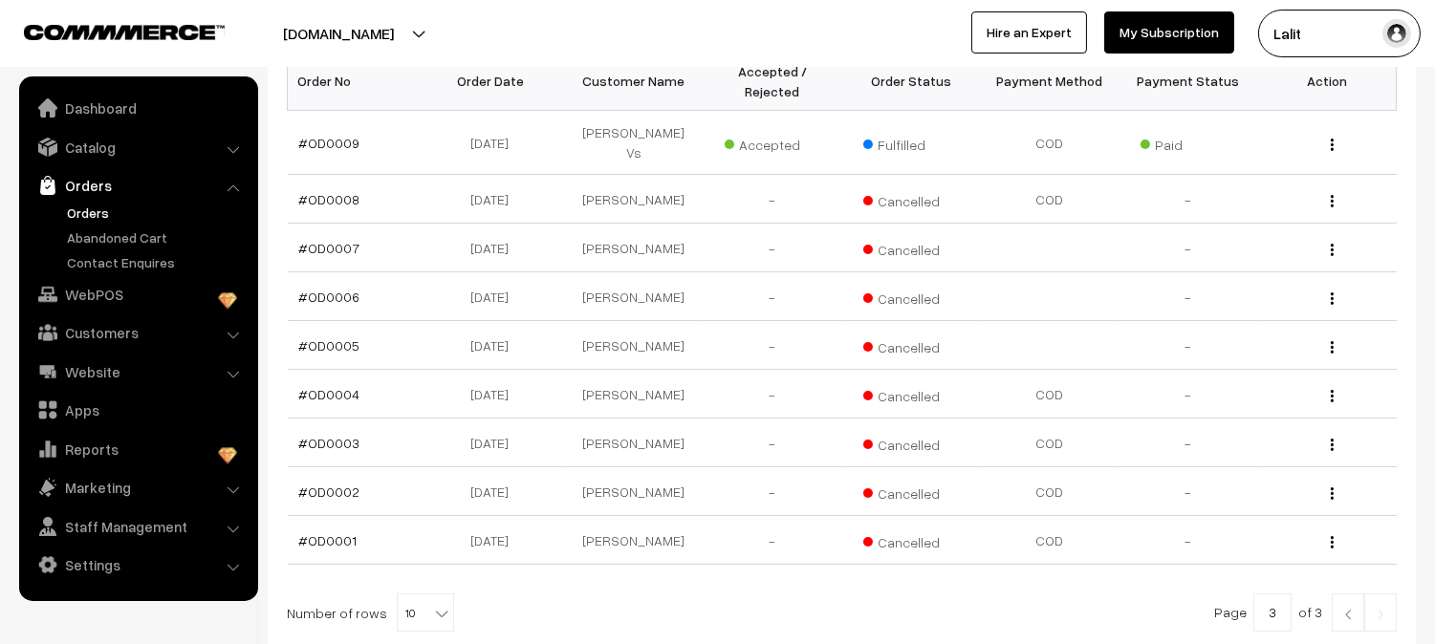
scroll to position [382, 0]
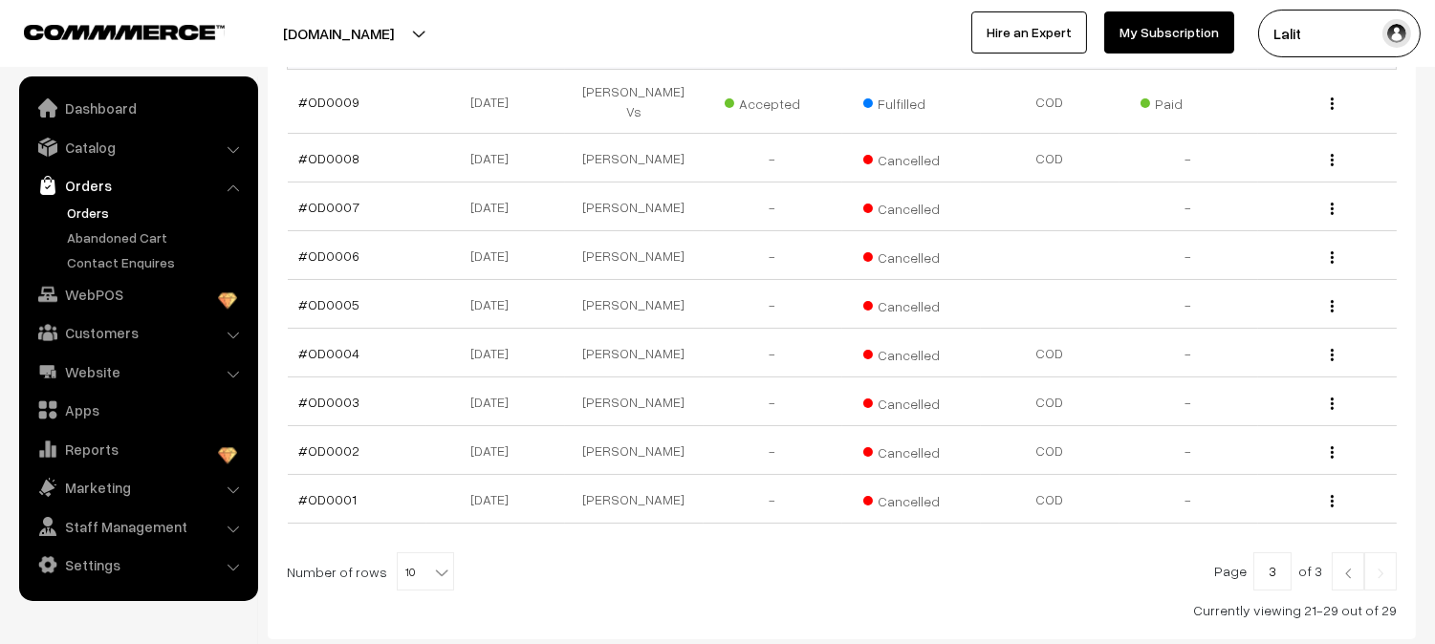
click at [445, 553] on div at bounding box center [842, 572] width 1110 height 38
click at [436, 563] on b at bounding box center [441, 572] width 19 height 19
select select "50"
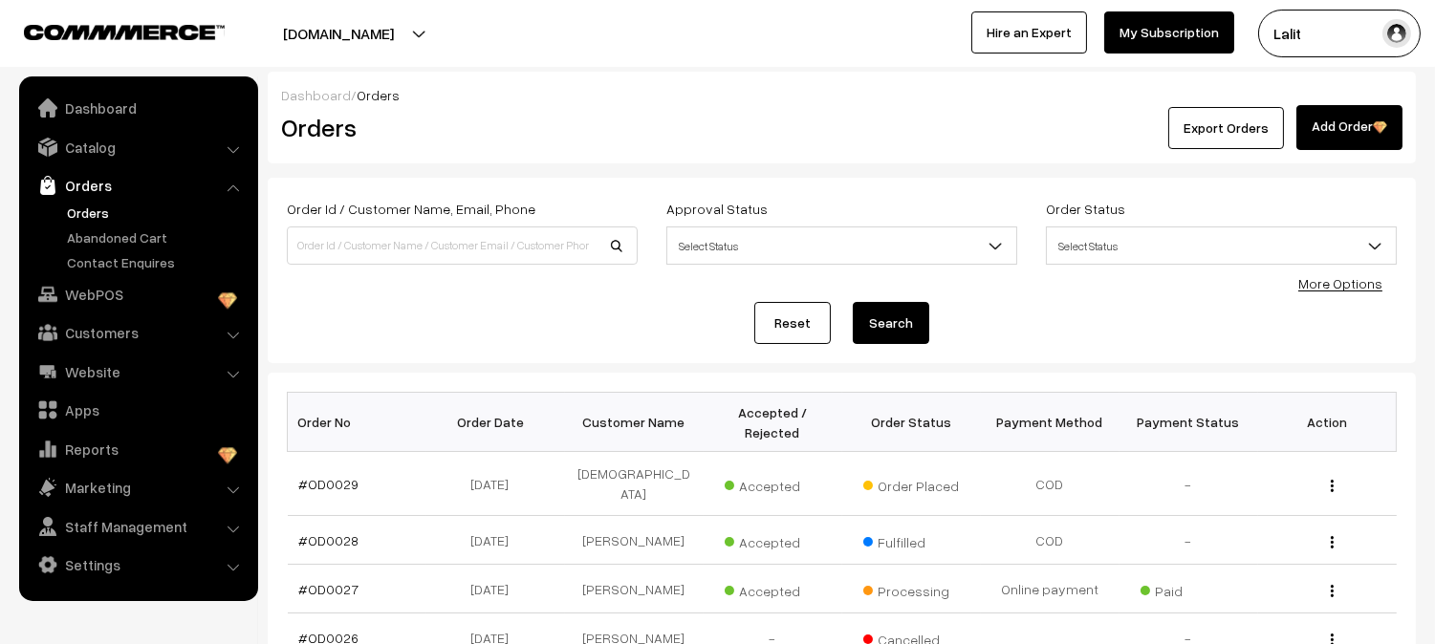
click at [676, 79] on div "Dashboard / Orders Orders Export Orders Add Order" at bounding box center [842, 118] width 1148 height 92
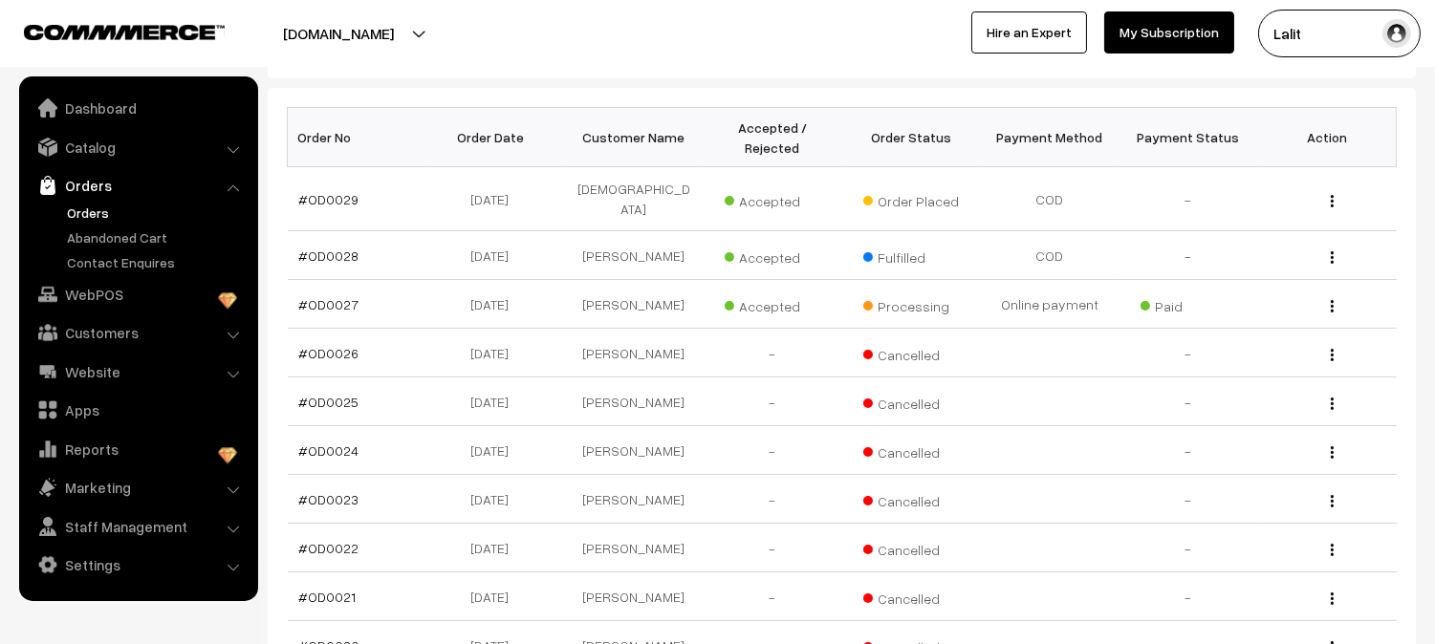
scroll to position [227, 0]
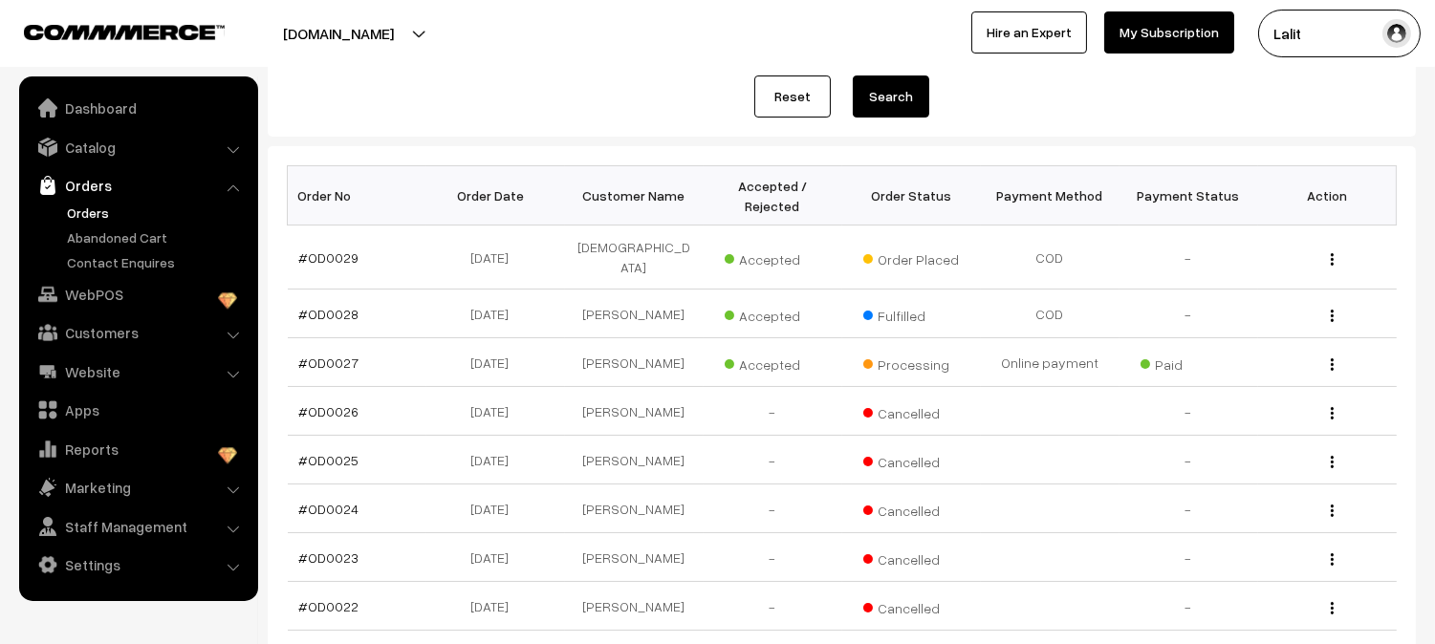
click at [0, 163] on nav "Dashboard Catalog" at bounding box center [129, 398] width 258 height 644
